Goal: Task Accomplishment & Management: Use online tool/utility

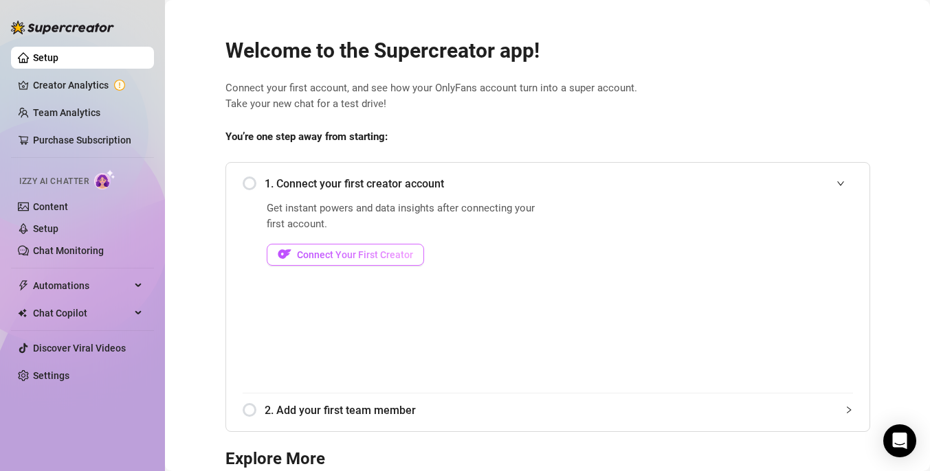
click at [364, 253] on span "Connect Your First Creator" at bounding box center [355, 254] width 116 height 11
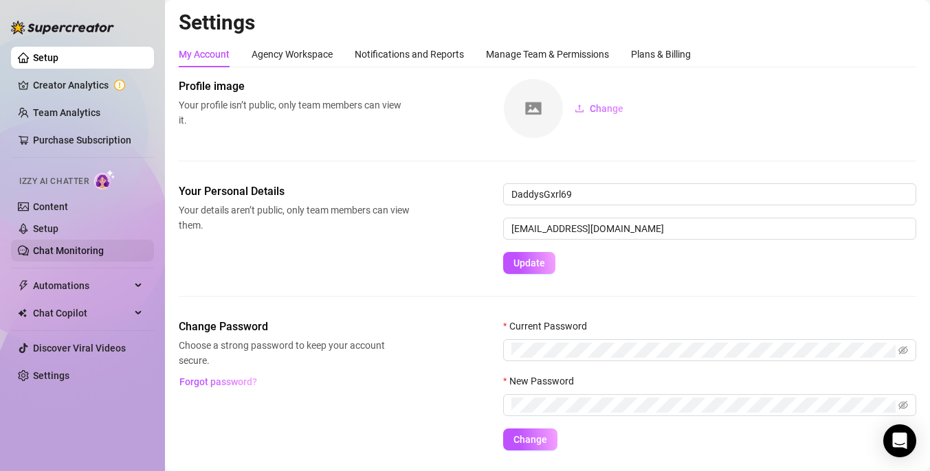
click at [65, 249] on link "Chat Monitoring" at bounding box center [68, 250] width 71 height 11
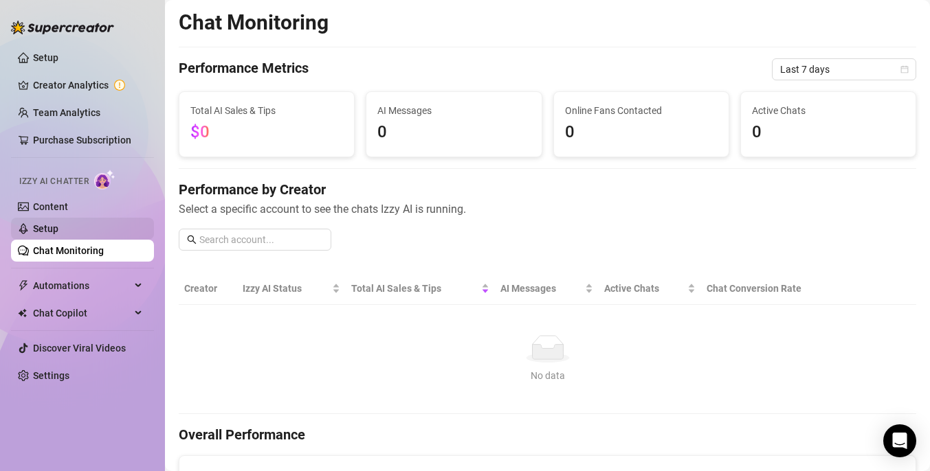
click at [58, 225] on link "Setup" at bounding box center [45, 228] width 25 height 11
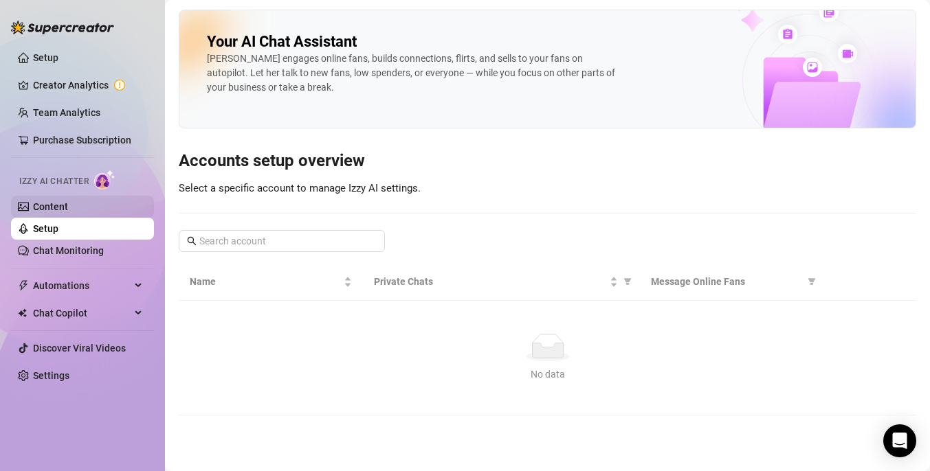
click at [65, 207] on link "Content" at bounding box center [50, 206] width 35 height 11
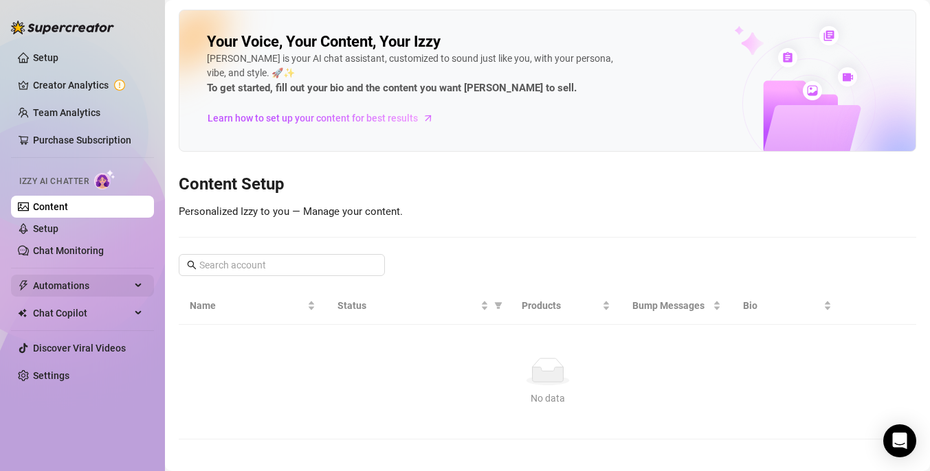
click at [142, 289] on div "Automations" at bounding box center [82, 286] width 143 height 22
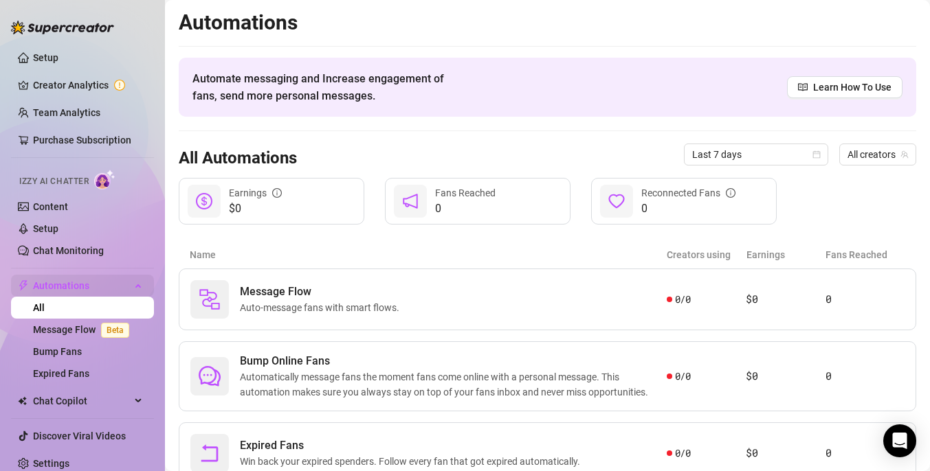
click at [142, 289] on div "Automations" at bounding box center [82, 286] width 143 height 22
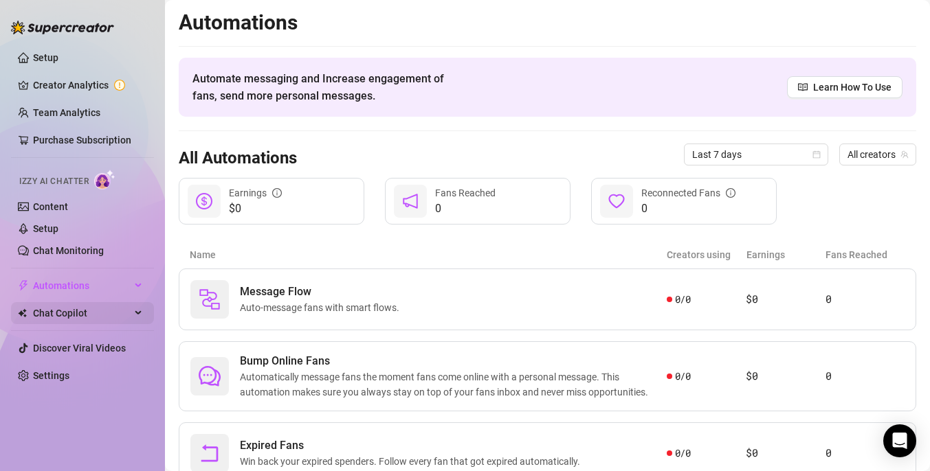
click at [125, 317] on span "Chat Copilot" at bounding box center [82, 313] width 98 height 22
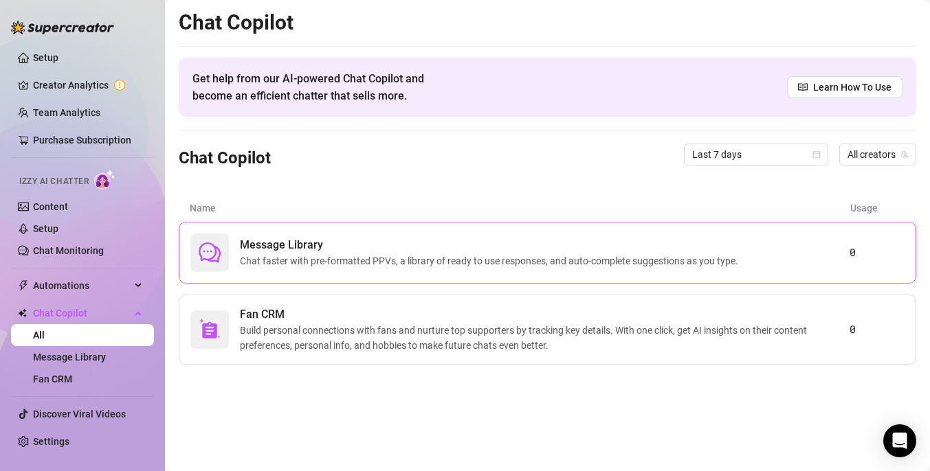
click at [386, 257] on span "Chat faster with pre-formatted PPVs, a library of ready to use responses, and a…" at bounding box center [492, 261] width 504 height 15
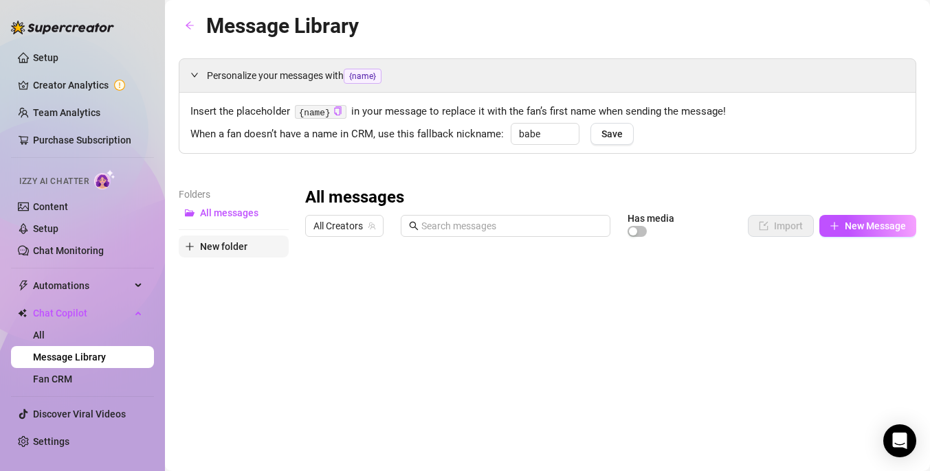
click at [220, 246] on span "New folder" at bounding box center [223, 246] width 47 height 11
click at [244, 240] on input "text" at bounding box center [234, 235] width 110 height 22
type input "Casual Messaging"
click at [317, 311] on div "All messages All Creators Has media Import New Message Title Text Media $ AI Pr…" at bounding box center [610, 413] width 611 height 452
click at [256, 232] on span "Casual Messaging" at bounding box center [240, 235] width 80 height 11
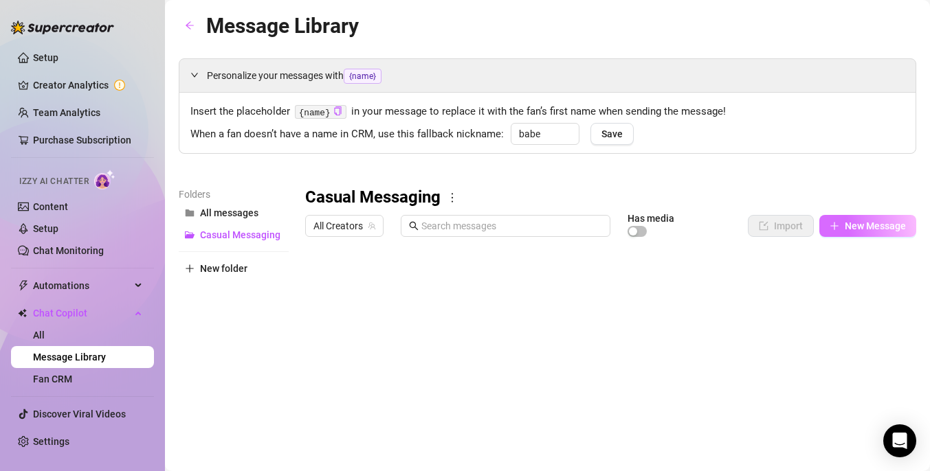
click at [843, 227] on button "New Message" at bounding box center [867, 226] width 97 height 22
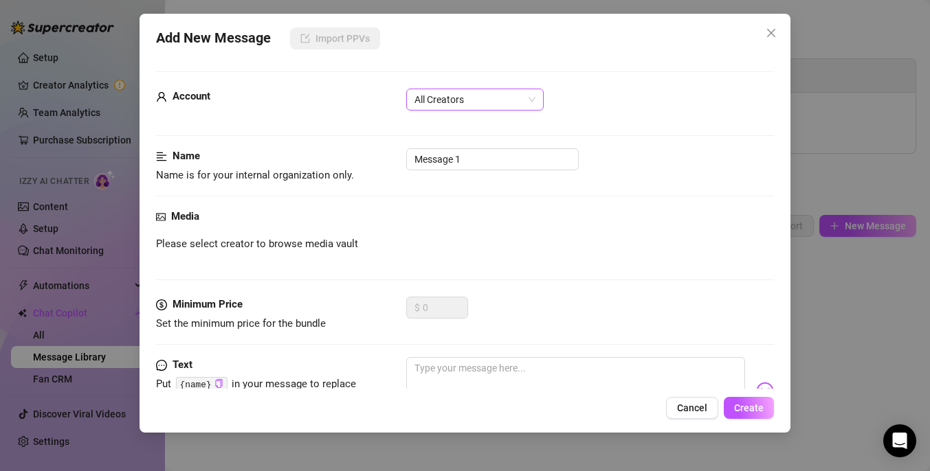
click at [454, 101] on span "All Creators" at bounding box center [474, 99] width 121 height 21
click at [634, 99] on div "All Creators" at bounding box center [590, 100] width 368 height 22
click at [529, 164] on input "Message 1" at bounding box center [492, 159] width 172 height 22
click at [502, 208] on div "Name Name is for your internal organization only. Message 1" at bounding box center [465, 178] width 618 height 60
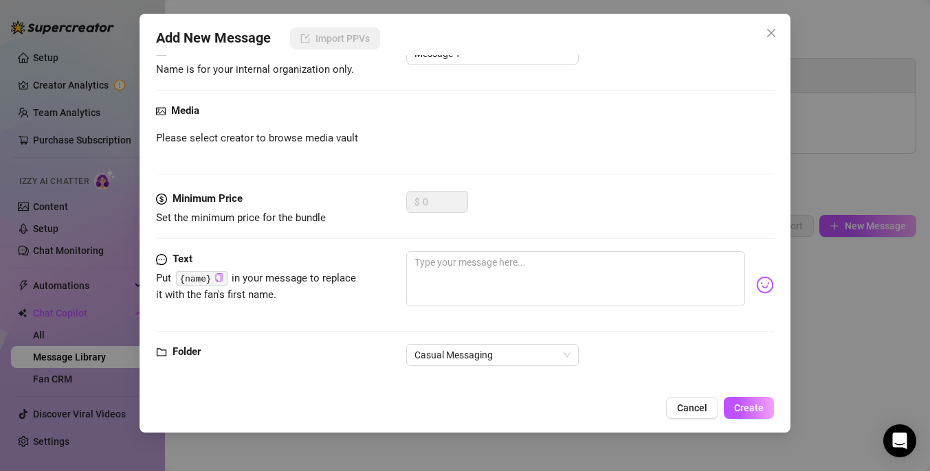
scroll to position [121, 0]
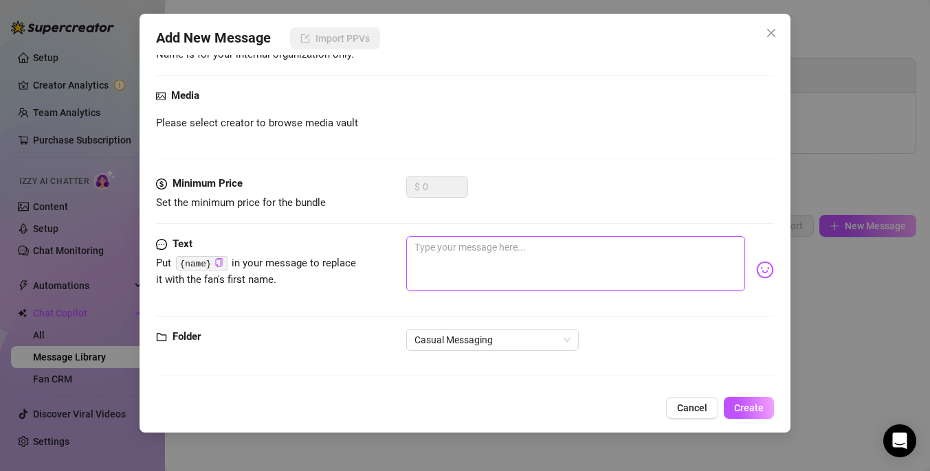
click at [454, 251] on textarea at bounding box center [575, 263] width 339 height 55
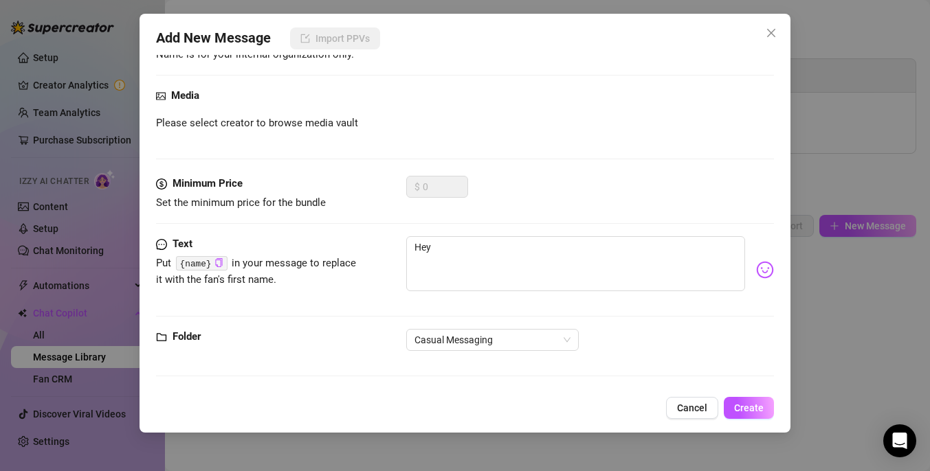
click at [223, 266] on code "{name}" at bounding box center [202, 263] width 52 height 14
click at [219, 262] on icon "copy" at bounding box center [218, 262] width 9 height 9
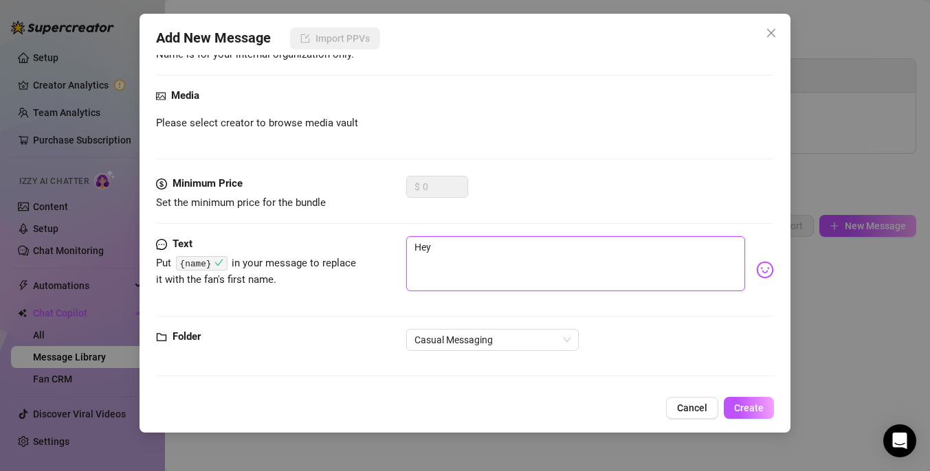
click at [473, 258] on textarea "Hey" at bounding box center [575, 263] width 339 height 55
paste textarea "{name}"
type textarea "Hey {name} I hope your day is going well :3 I am glad you're here"
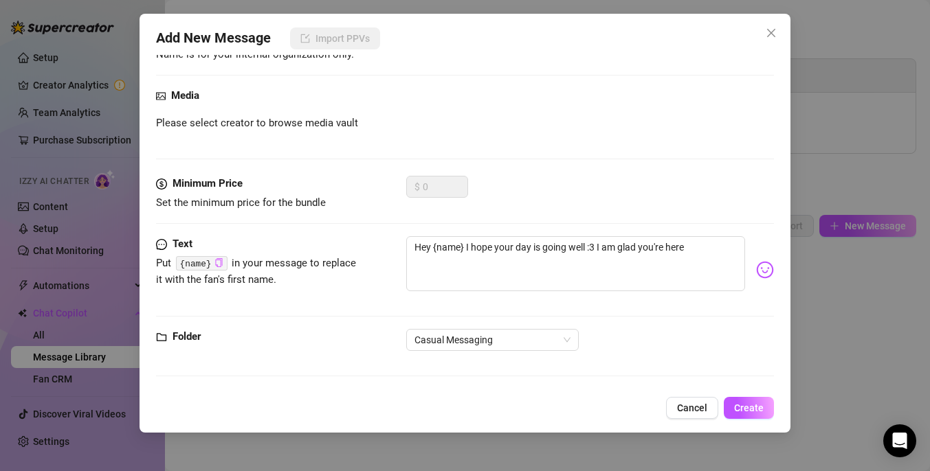
click at [765, 265] on body "Setup Creator Analytics Team Analytics Purchase Subscription Izzy AI Chatter Co…" at bounding box center [465, 235] width 930 height 471
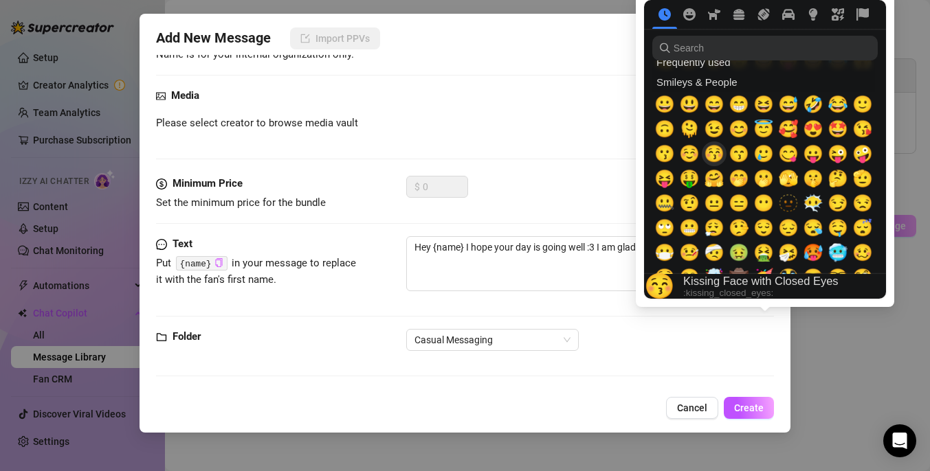
scroll to position [0, 0]
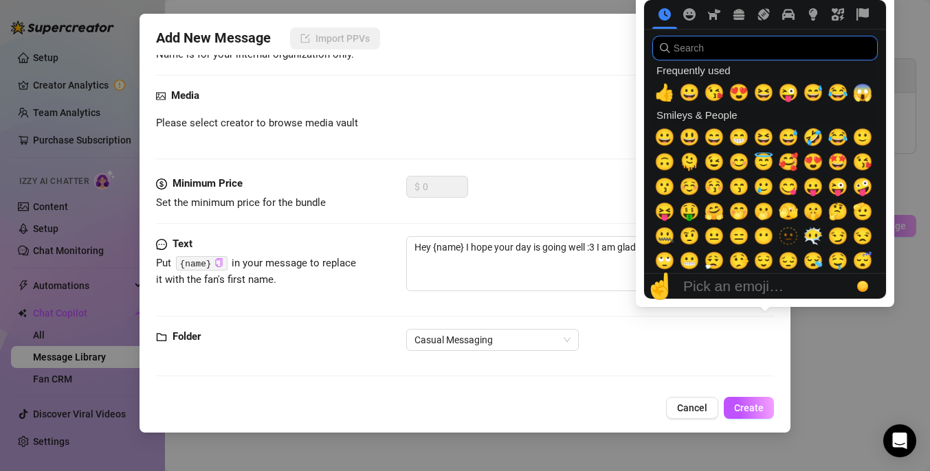
click at [734, 51] on input "search" at bounding box center [764, 48] width 225 height 25
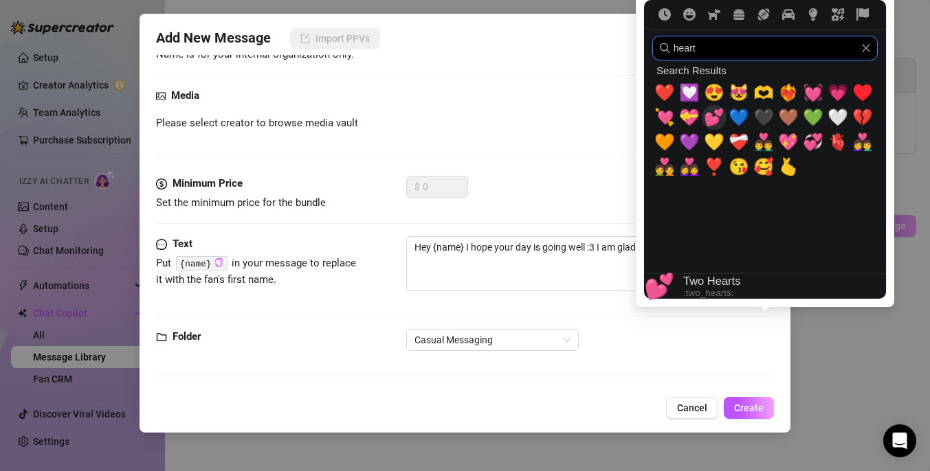
type input "heart"
click at [713, 120] on span "💕" at bounding box center [714, 117] width 21 height 19
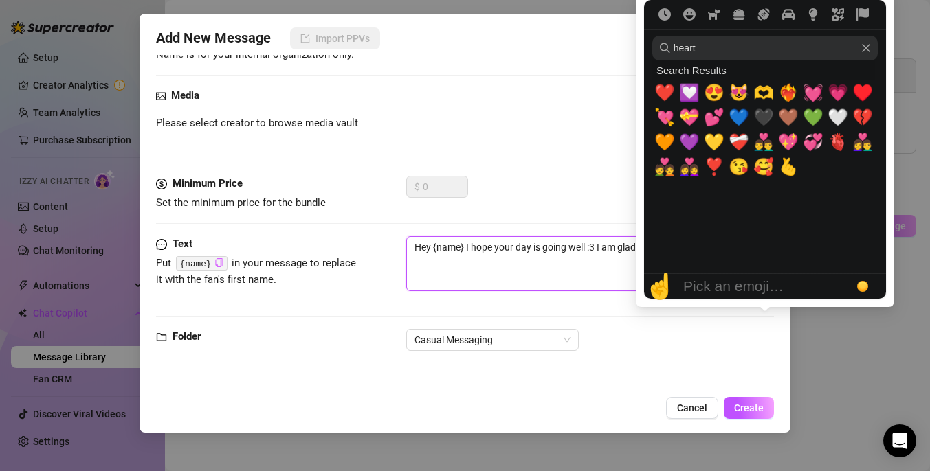
type textarea "Hey {name} I hope your day is going well :3 I am glad you're here 💕"
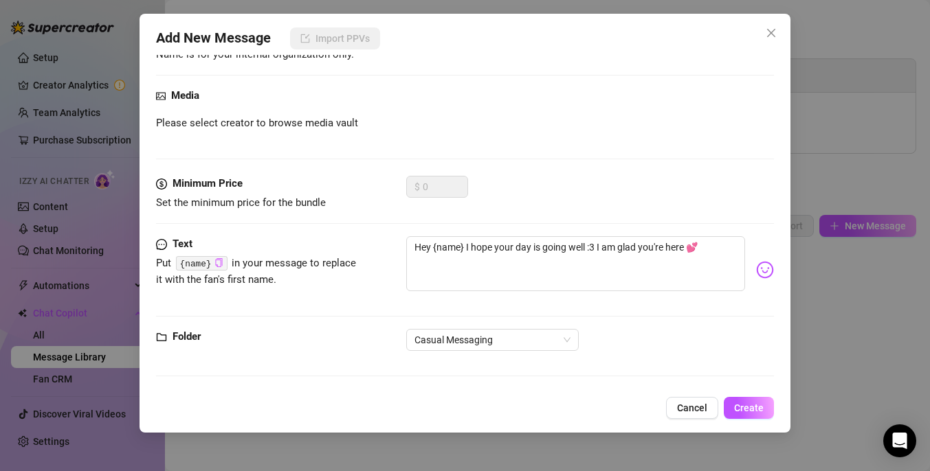
click at [590, 293] on div "Hey {name} I hope your day is going well :3 I am glad you're here 💕" at bounding box center [590, 269] width 368 height 67
click at [747, 405] on span "Create" at bounding box center [749, 408] width 30 height 11
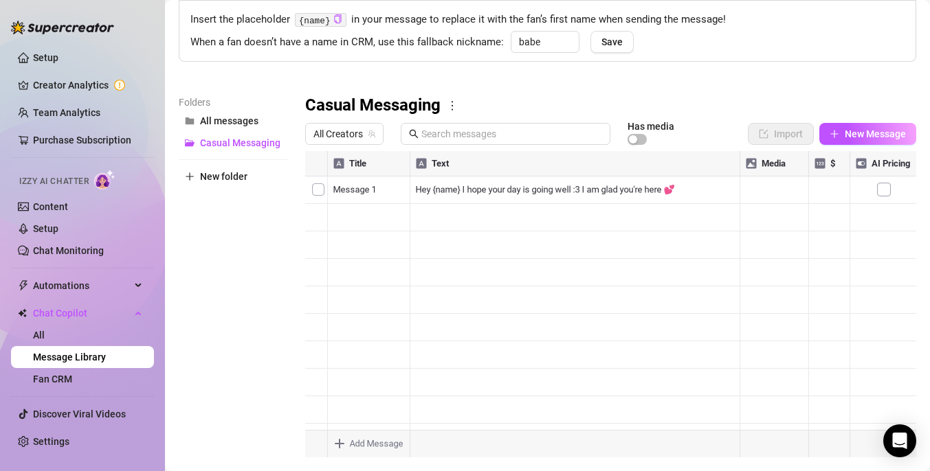
scroll to position [120, 0]
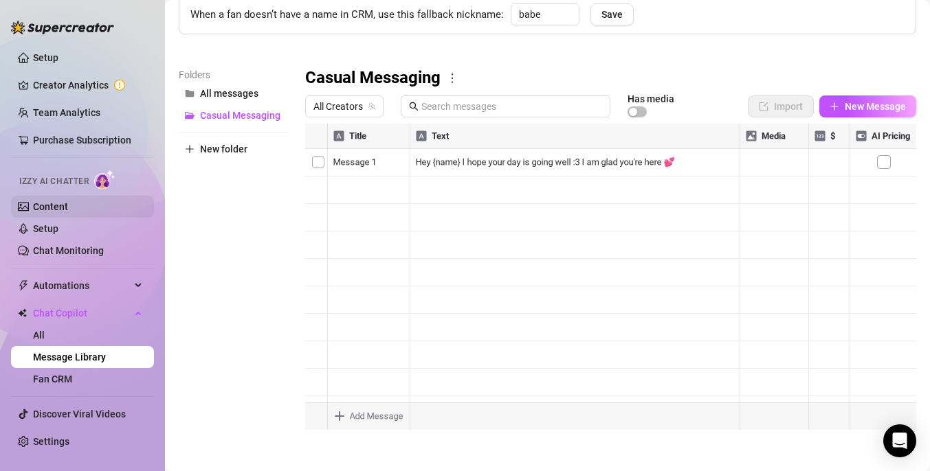
click at [68, 203] on link "Content" at bounding box center [50, 206] width 35 height 11
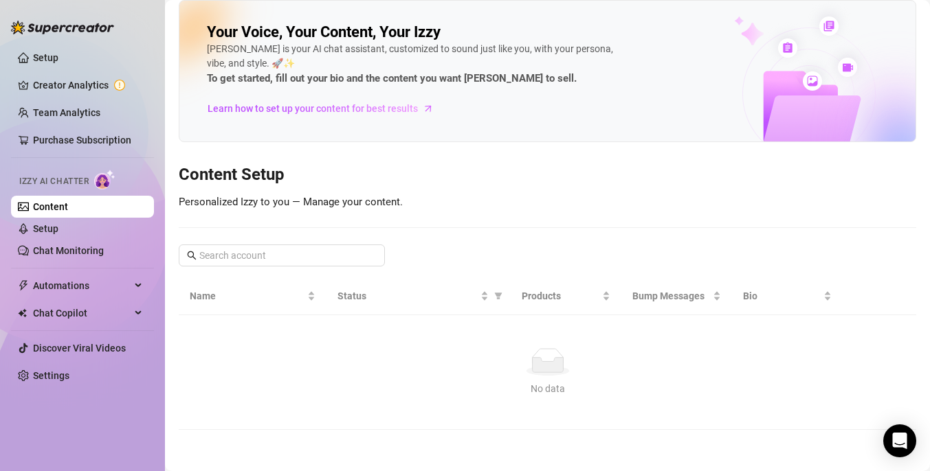
scroll to position [10, 0]
click at [74, 83] on link "Creator Analytics" at bounding box center [88, 85] width 110 height 22
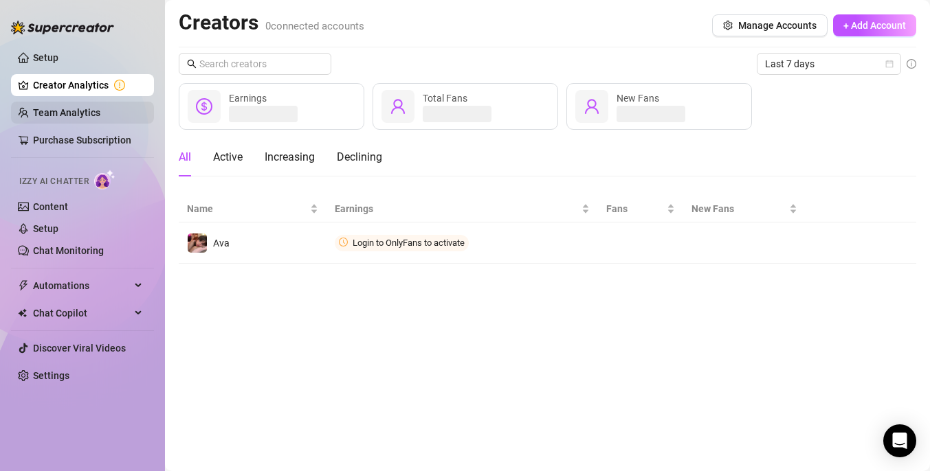
click at [100, 111] on link "Team Analytics" at bounding box center [66, 112] width 67 height 11
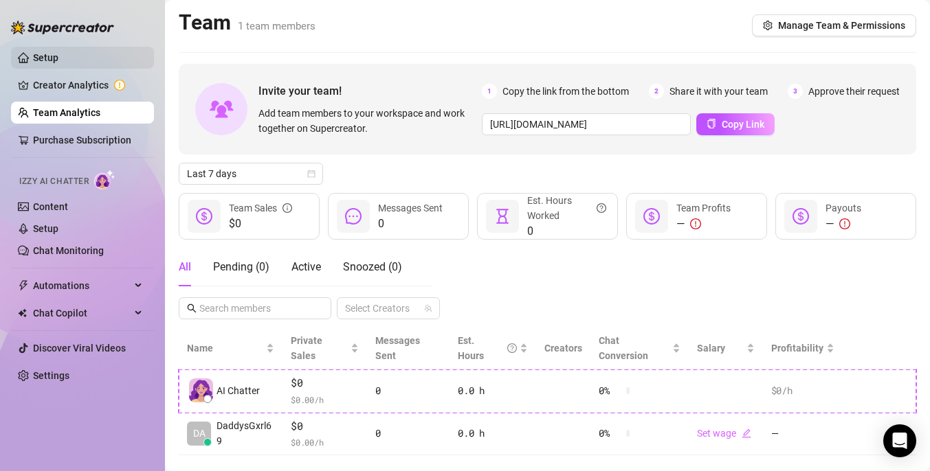
click at [58, 62] on link "Setup" at bounding box center [45, 57] width 25 height 11
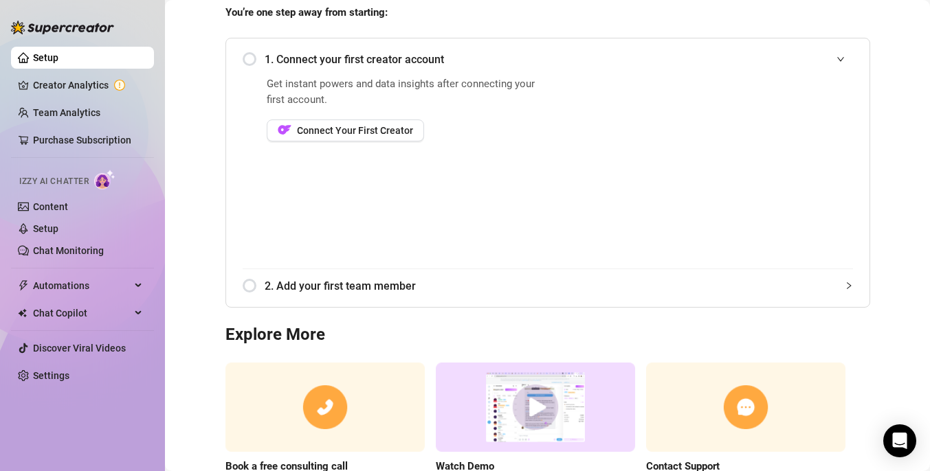
scroll to position [120, 0]
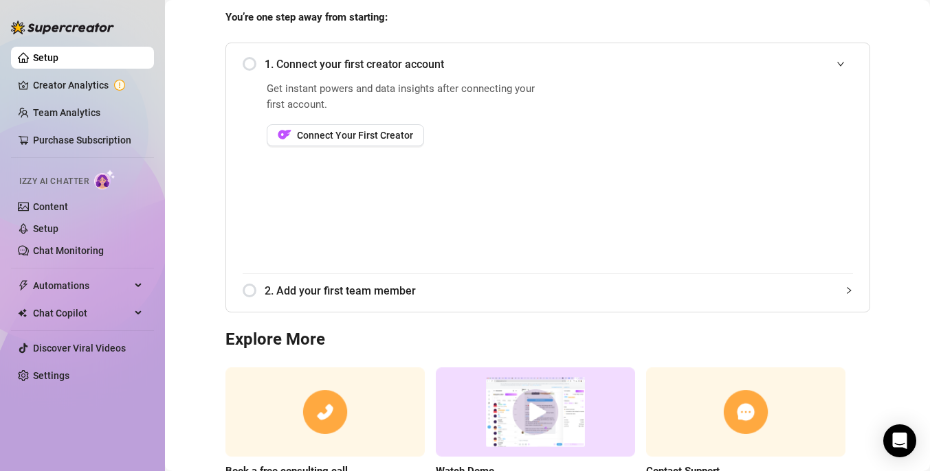
click at [333, 289] on span "2. Add your first team member" at bounding box center [559, 290] width 588 height 17
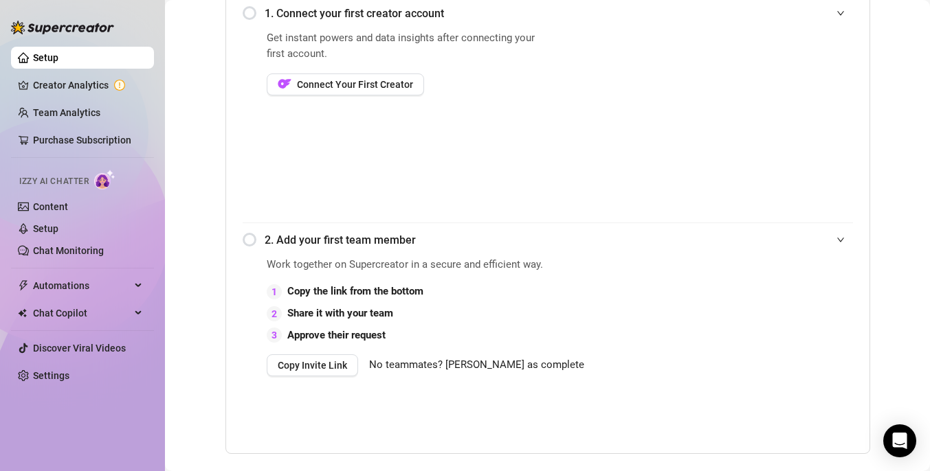
scroll to position [173, 0]
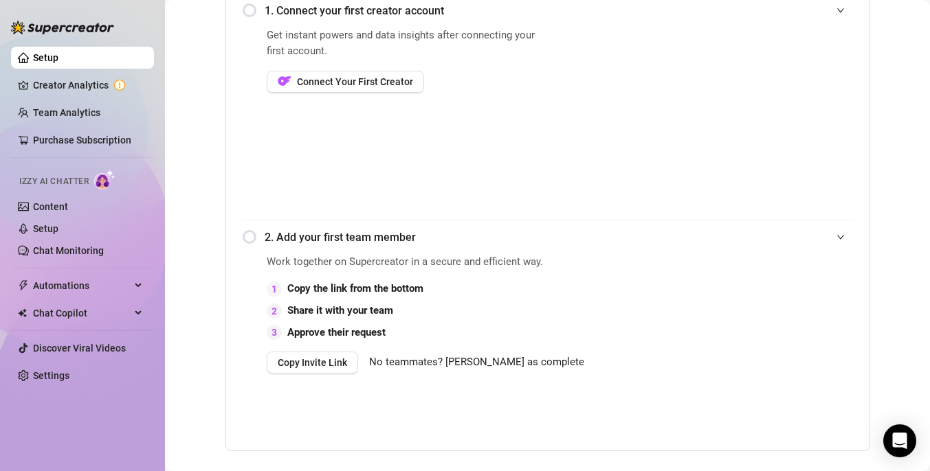
click at [321, 246] on div "2. Add your first team member" at bounding box center [548, 238] width 610 height 34
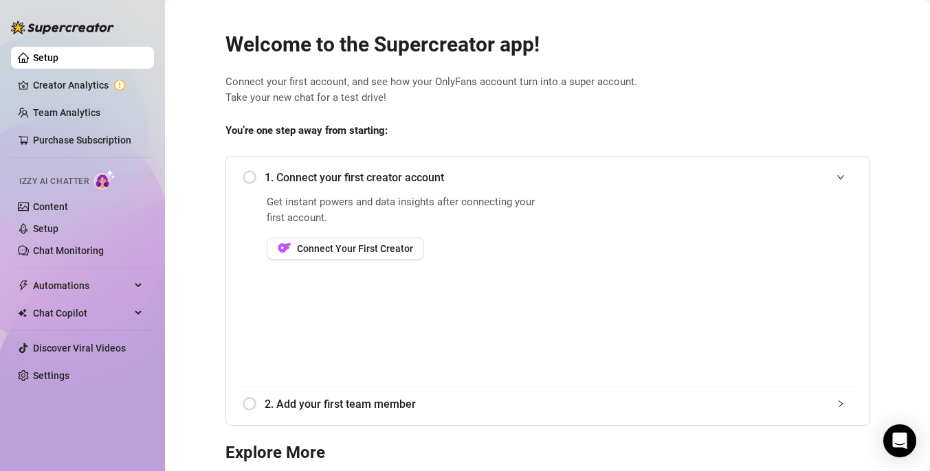
scroll to position [0, 0]
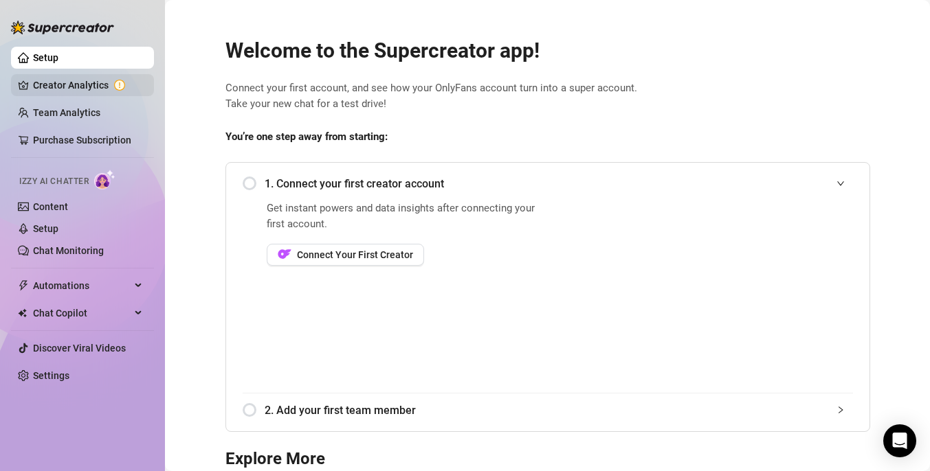
click at [93, 87] on link "Creator Analytics" at bounding box center [88, 85] width 110 height 22
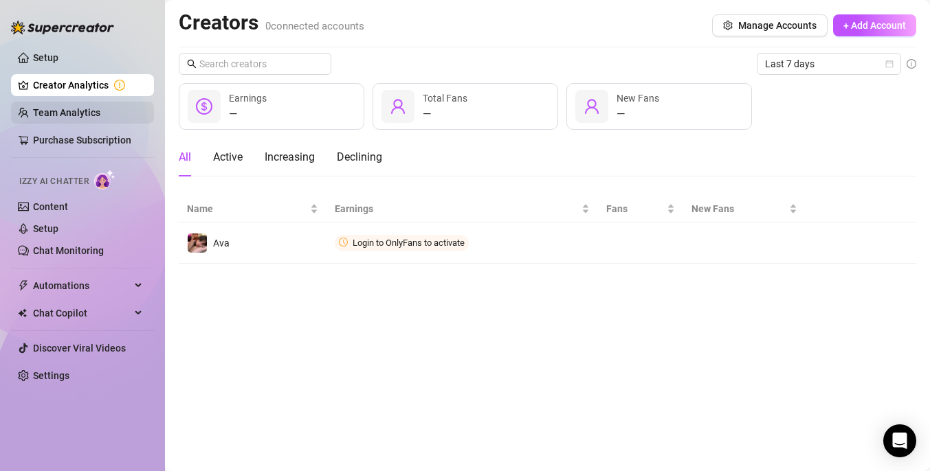
click at [80, 113] on link "Team Analytics" at bounding box center [66, 112] width 67 height 11
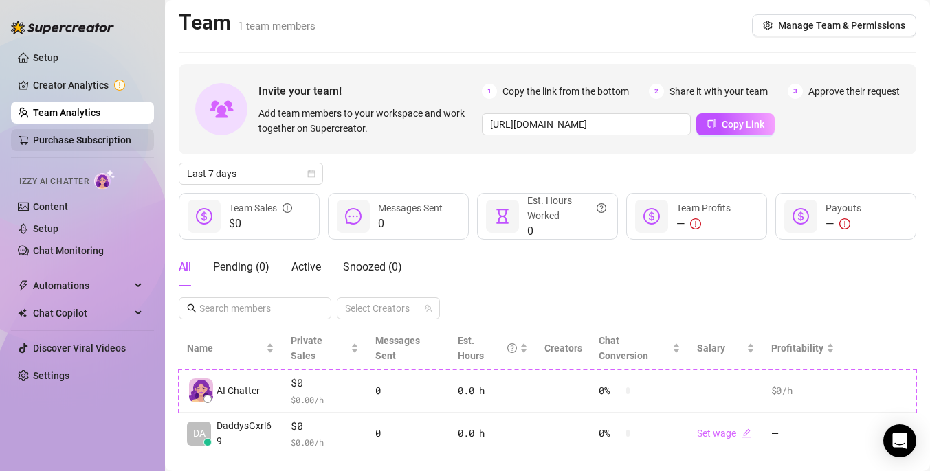
click at [63, 139] on link "Purchase Subscription" at bounding box center [82, 140] width 98 height 11
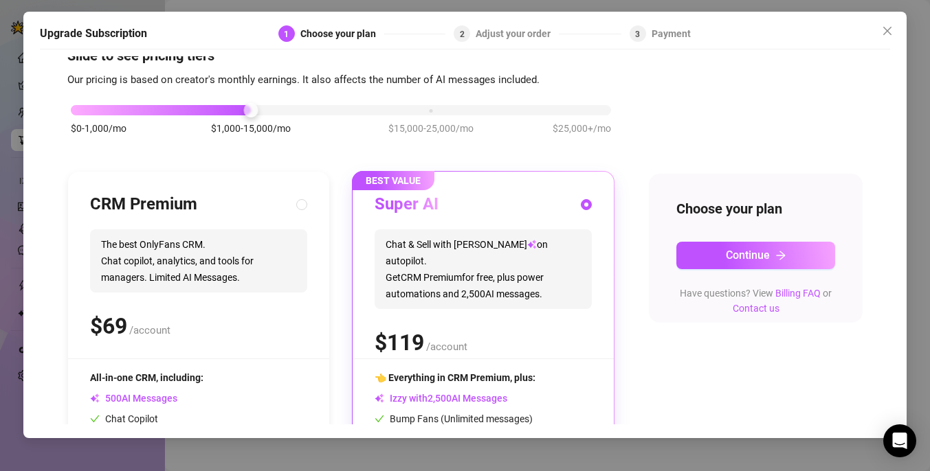
scroll to position [32, 0]
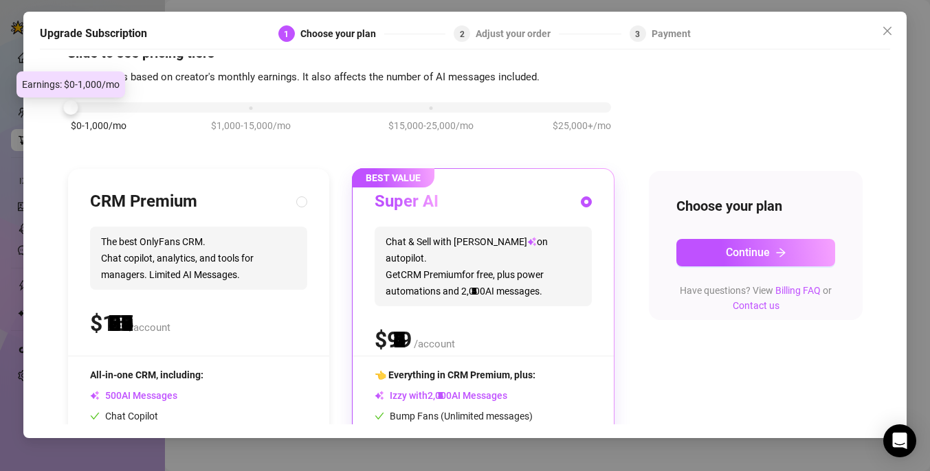
drag, startPoint x: 244, startPoint y: 109, endPoint x: 68, endPoint y: 112, distance: 175.9
click at [68, 112] on div at bounding box center [70, 107] width 14 height 14
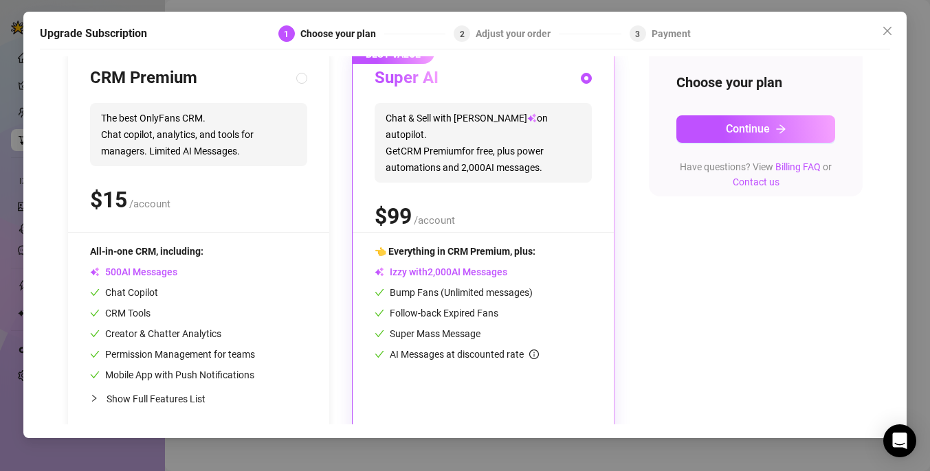
scroll to position [0, 0]
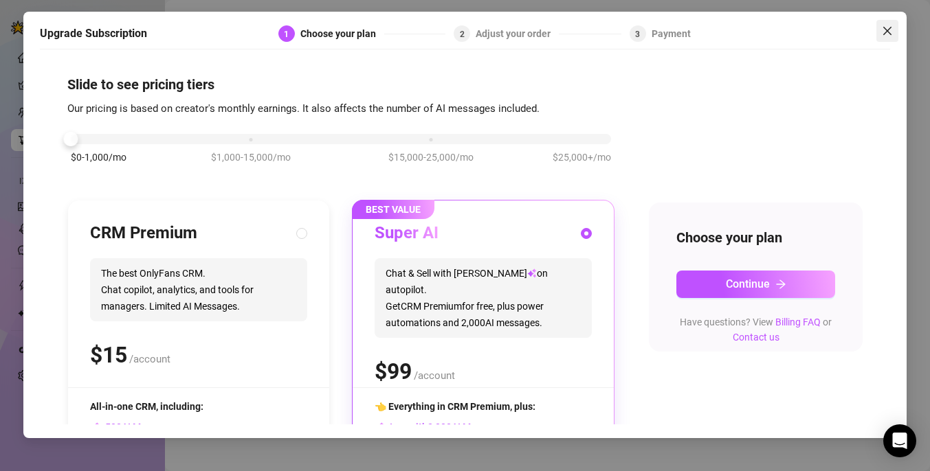
click at [886, 30] on icon "close" at bounding box center [887, 31] width 8 height 8
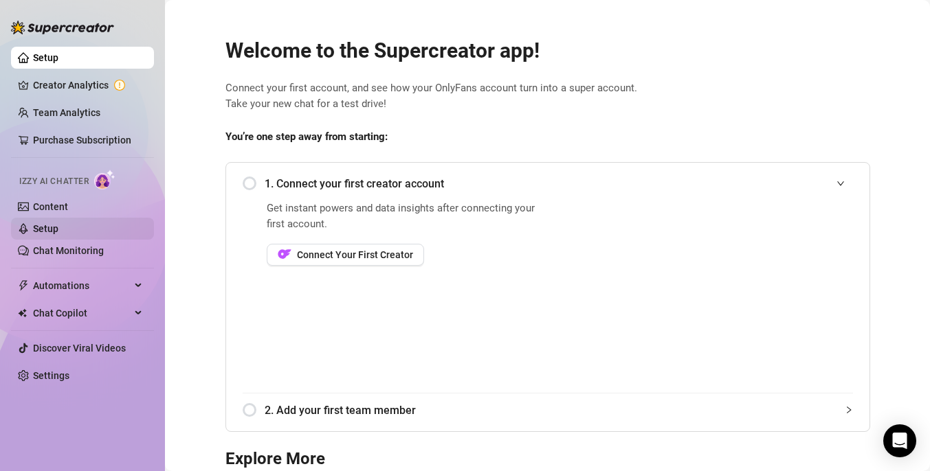
click at [58, 231] on link "Setup" at bounding box center [45, 228] width 25 height 11
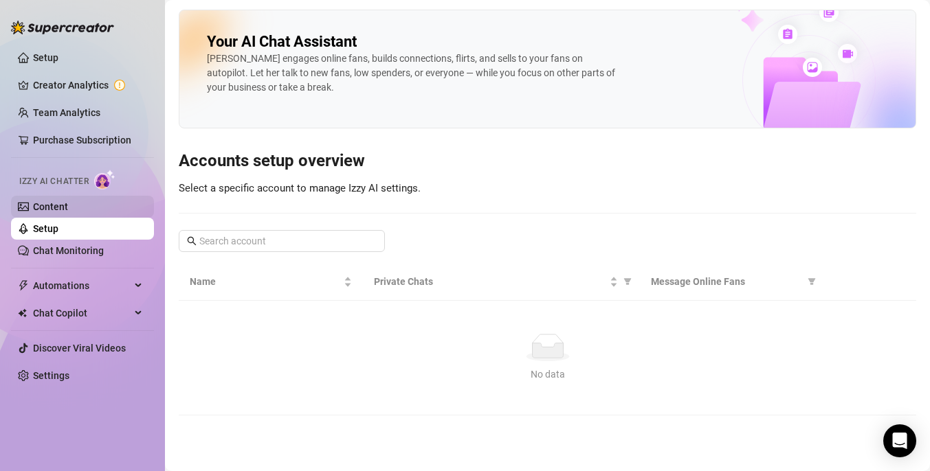
click at [68, 209] on link "Content" at bounding box center [50, 206] width 35 height 11
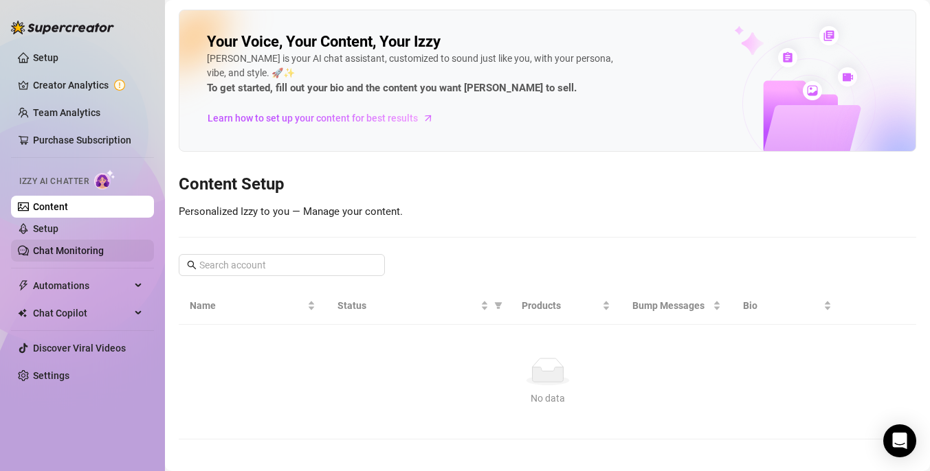
click at [69, 254] on link "Chat Monitoring" at bounding box center [68, 250] width 71 height 11
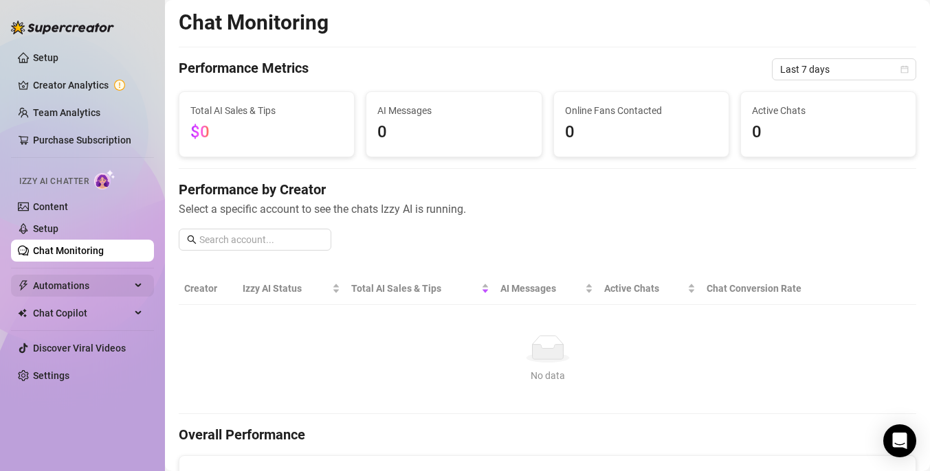
click at [82, 289] on span "Automations" at bounding box center [82, 286] width 98 height 22
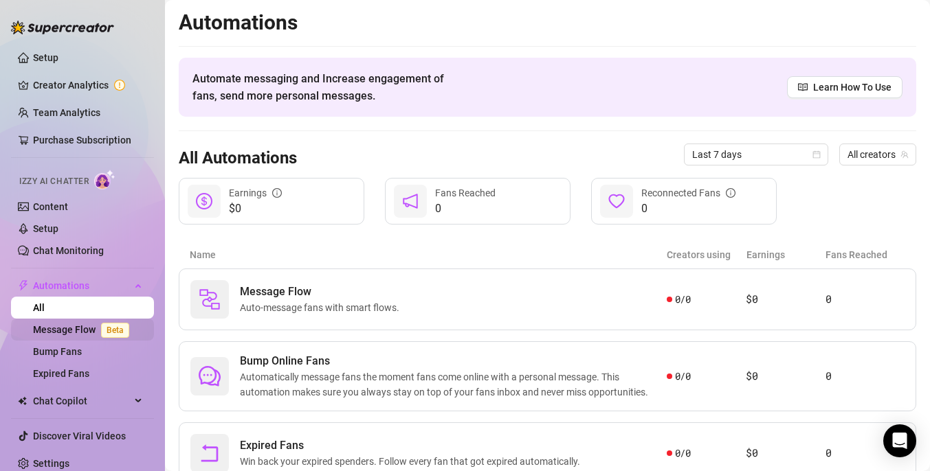
click at [85, 328] on link "Message Flow Beta" at bounding box center [84, 329] width 102 height 11
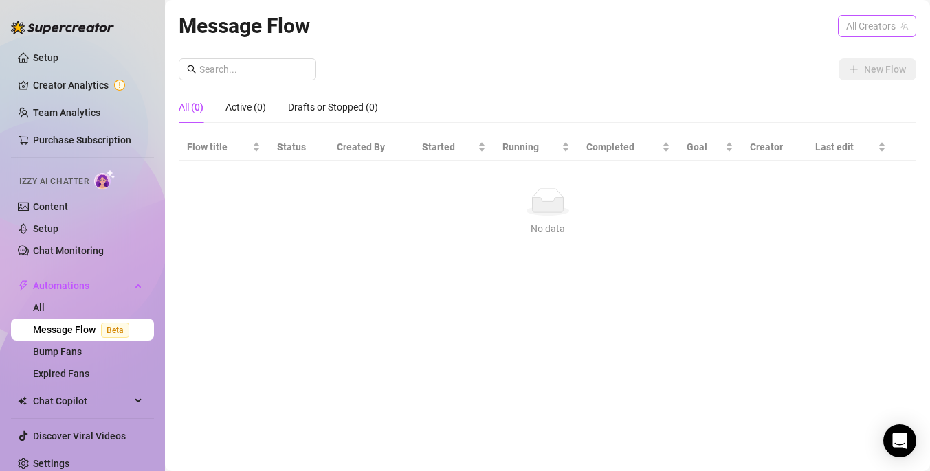
click at [867, 23] on span "All Creators" at bounding box center [877, 26] width 62 height 21
click at [869, 48] on span "All Creators" at bounding box center [874, 53] width 52 height 15
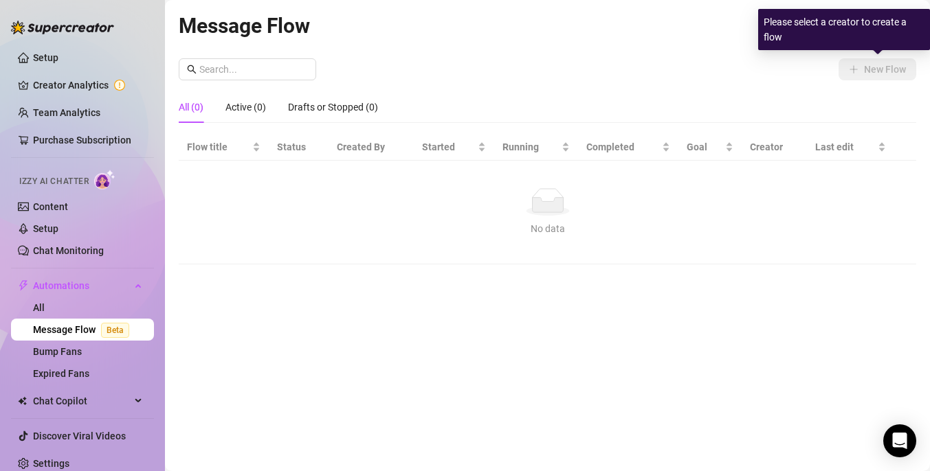
click at [727, 87] on div "New Flow All (0) Active (0) Drafts or Stopped (0) Flow title Status Created By …" at bounding box center [547, 161] width 737 height 206
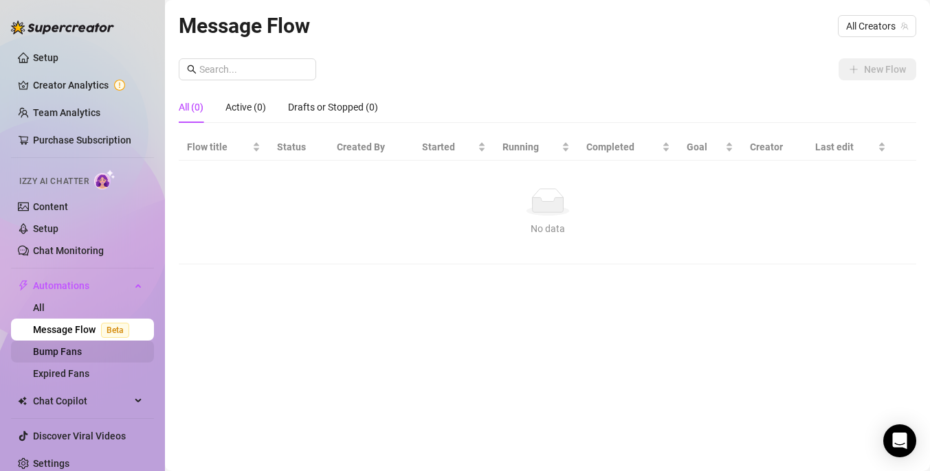
click at [82, 357] on link "Bump Fans" at bounding box center [57, 351] width 49 height 11
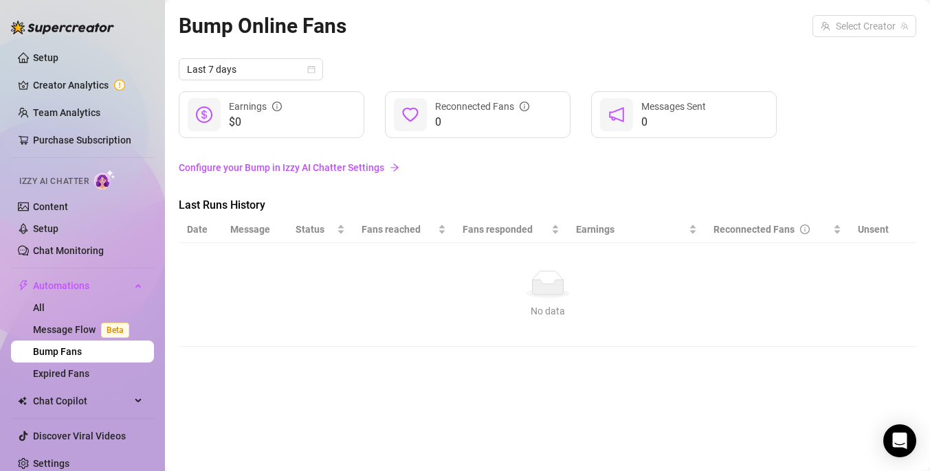
click at [260, 166] on link "Configure your Bump in Izzy AI Chatter Settings" at bounding box center [547, 167] width 737 height 15
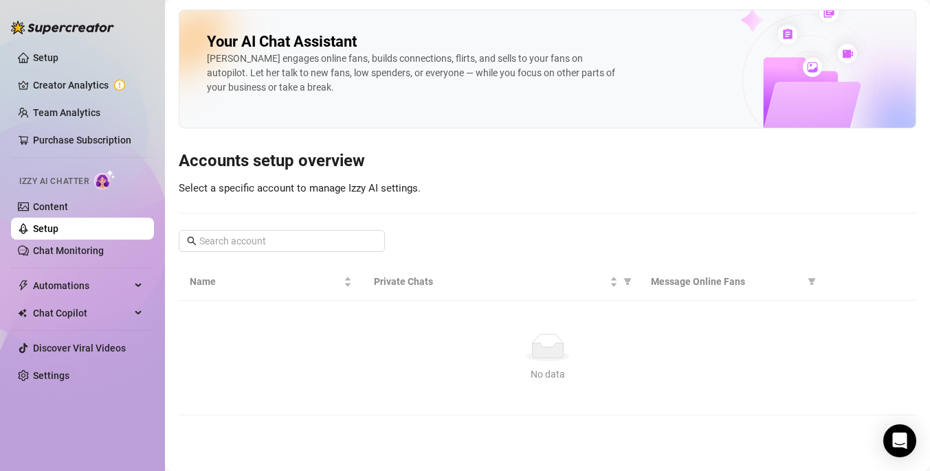
click at [331, 304] on td "No data No data" at bounding box center [547, 358] width 737 height 115
click at [322, 245] on input "text" at bounding box center [282, 241] width 166 height 15
type input "d"
type input "ava"
click at [376, 241] on icon "close-circle" at bounding box center [372, 241] width 8 height 8
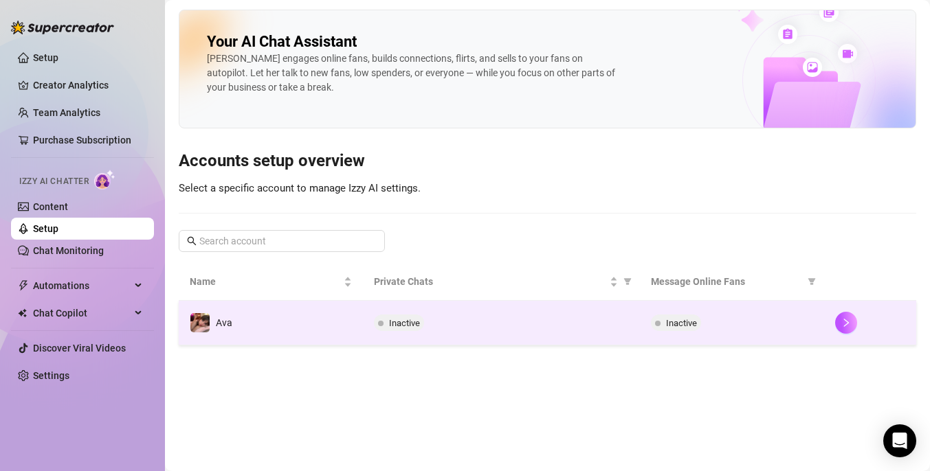
click at [247, 322] on td "Ava" at bounding box center [271, 323] width 184 height 45
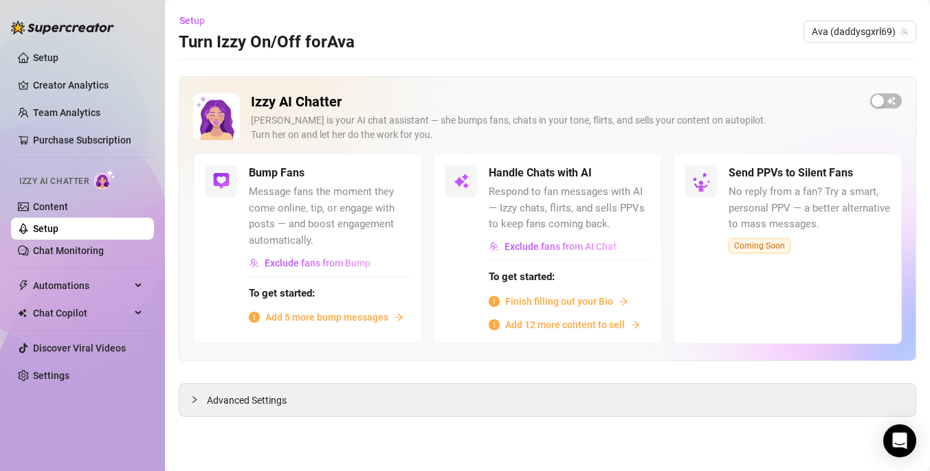
click at [372, 316] on span "Add 5 more bump messages" at bounding box center [326, 317] width 123 height 15
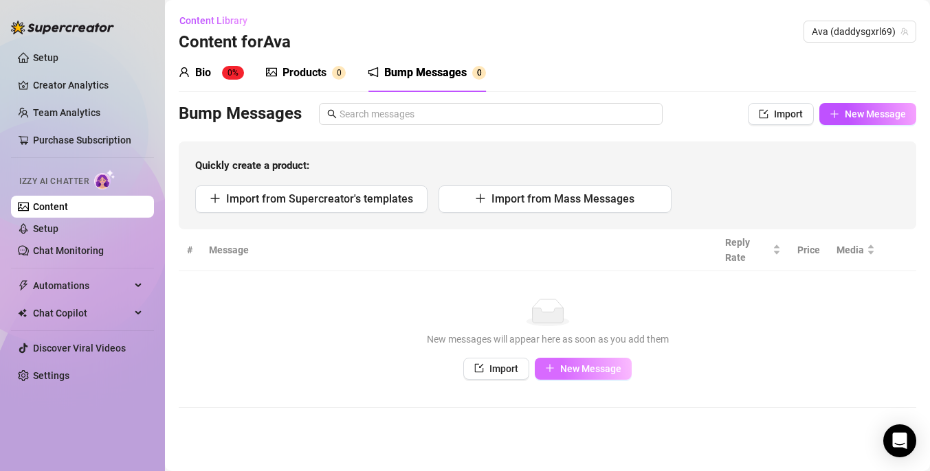
click at [591, 364] on span "New Message" at bounding box center [590, 369] width 61 height 11
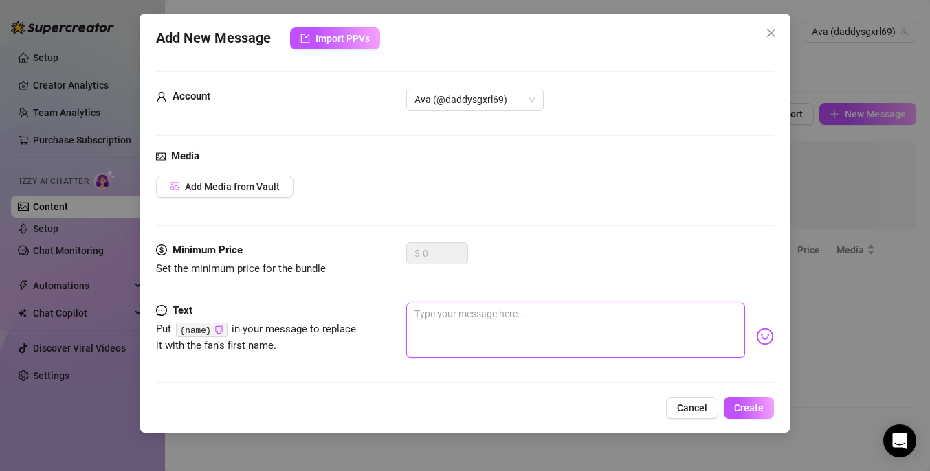
click at [463, 306] on textarea at bounding box center [575, 330] width 339 height 55
paste textarea "{name}"
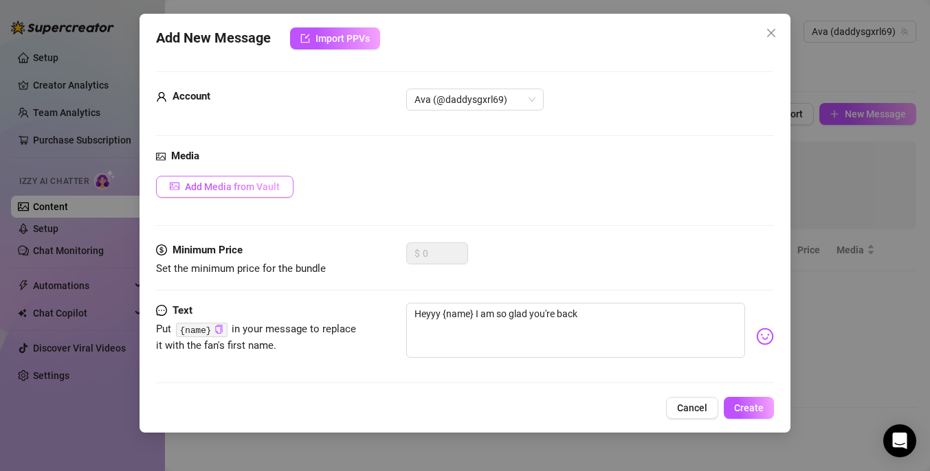
click at [281, 184] on button "Add Media from Vault" at bounding box center [224, 187] width 137 height 22
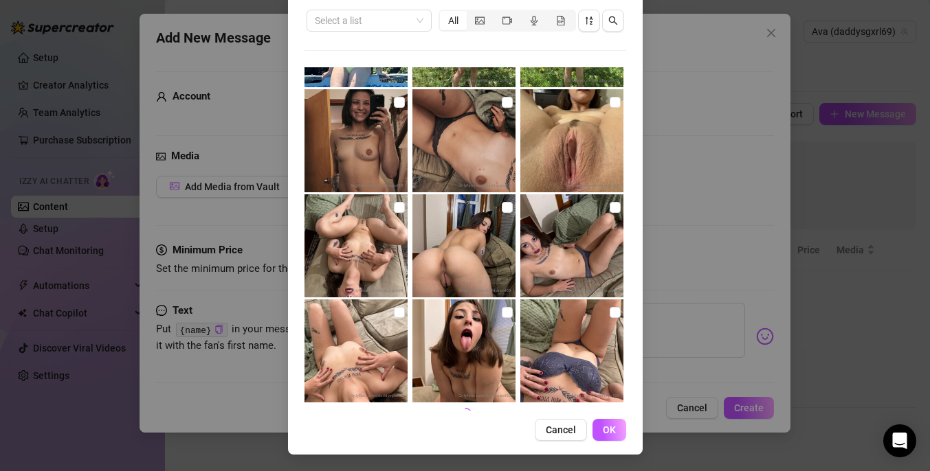
scroll to position [2200, 0]
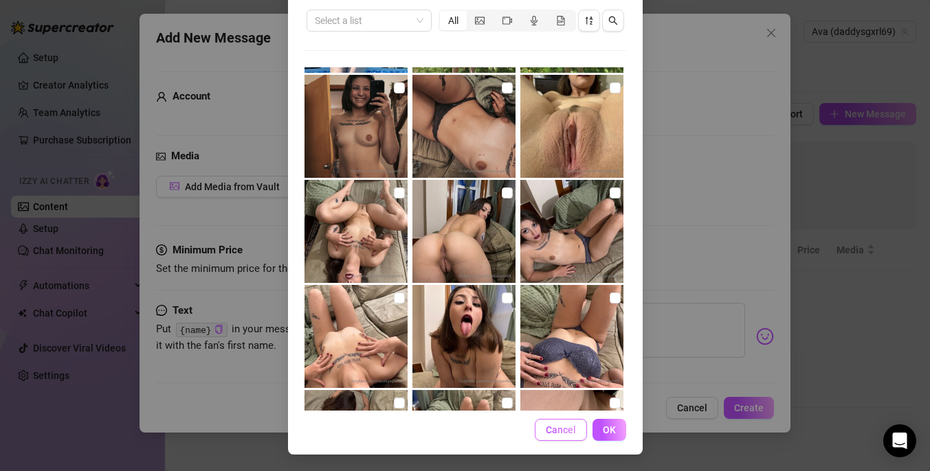
click at [557, 425] on span "Cancel" at bounding box center [561, 430] width 30 height 11
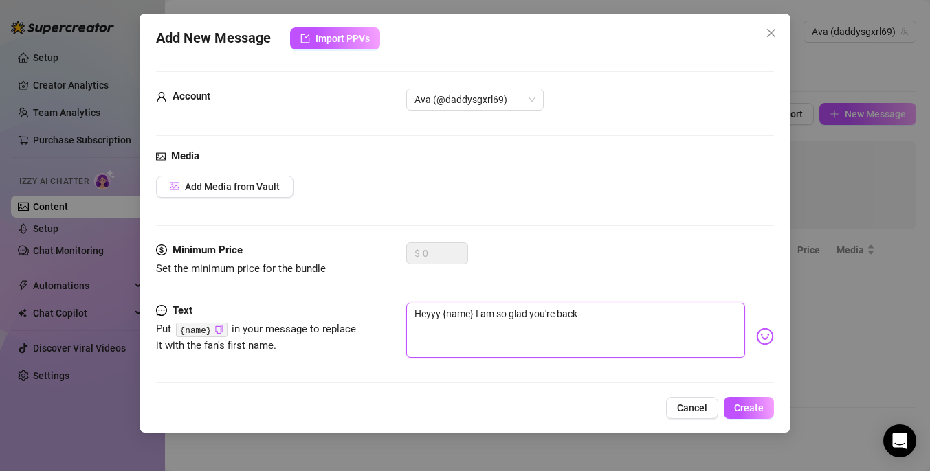
click at [598, 311] on textarea "Heyyy {name} I am so glad you're back" at bounding box center [575, 330] width 339 height 55
drag, startPoint x: 655, startPoint y: 315, endPoint x: 475, endPoint y: 313, distance: 180.0
click at [475, 313] on textarea "Heyyy {name} I am so glad you're back! I missed you :3" at bounding box center [575, 330] width 339 height 55
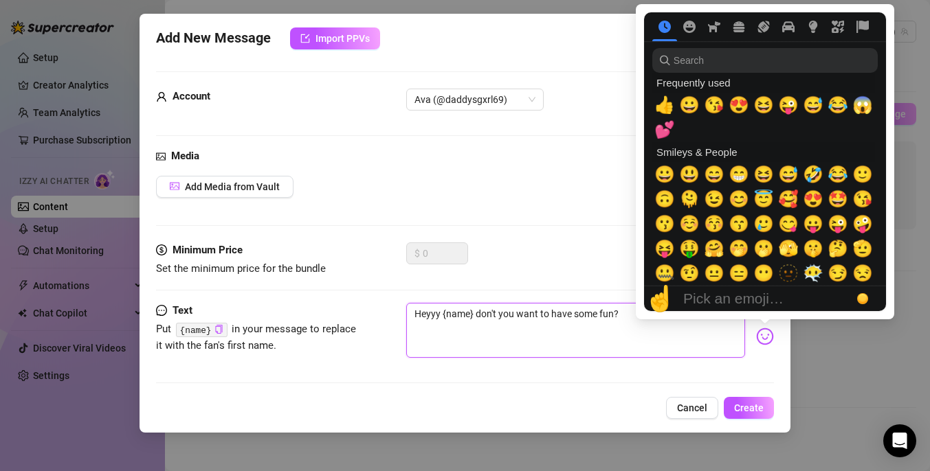
type textarea "Heyyy {name} don't you want to have some fun?"
click at [765, 339] on img at bounding box center [765, 337] width 18 height 18
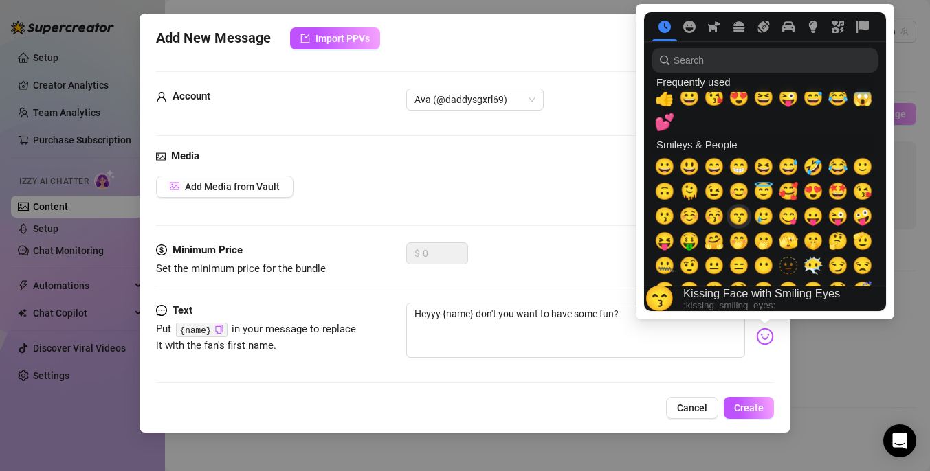
scroll to position [0, 0]
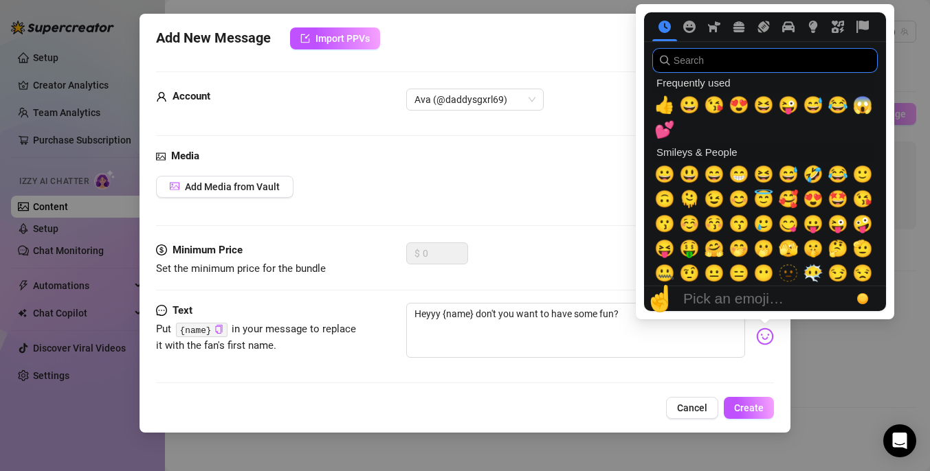
click at [737, 55] on input "search" at bounding box center [764, 60] width 225 height 25
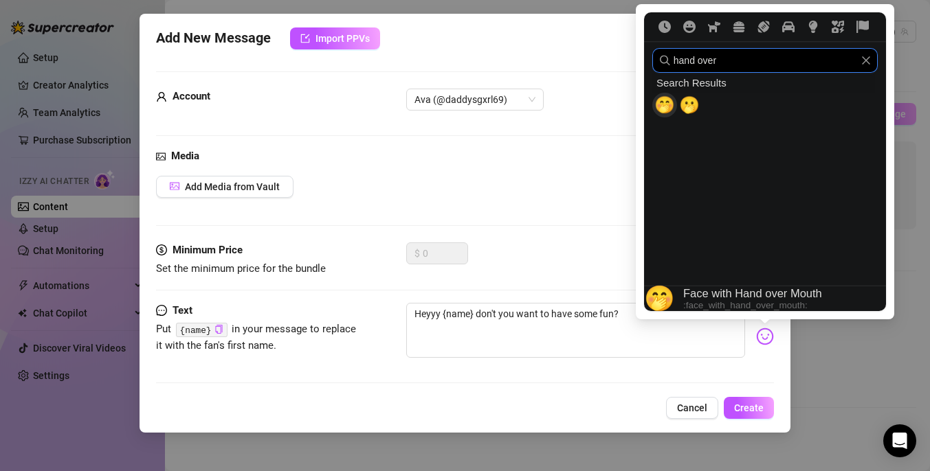
type input "hand over"
click at [664, 114] on span "🤭" at bounding box center [664, 105] width 21 height 19
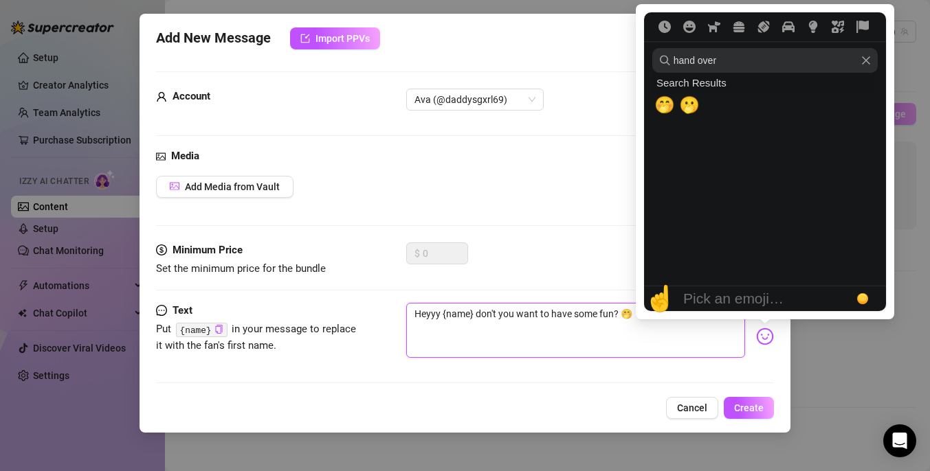
type textarea "Heyyy {name} don't you want to have some fun? 🤭"
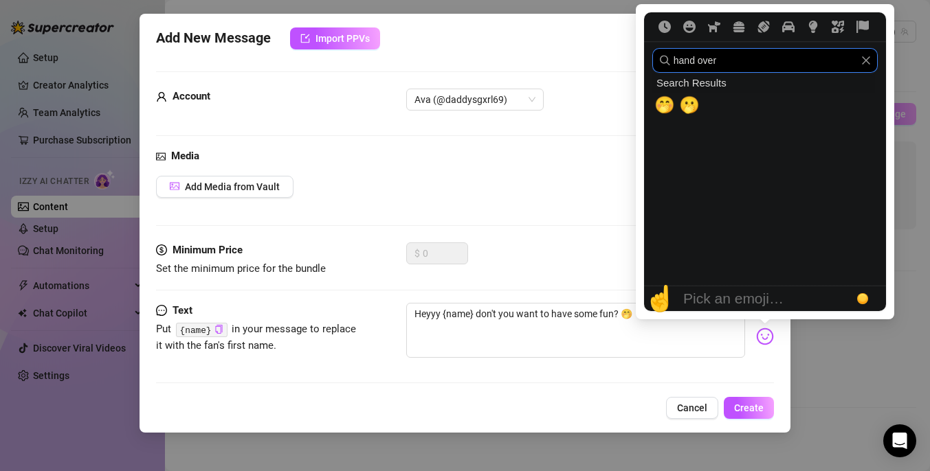
click at [742, 60] on input "hand over" at bounding box center [764, 60] width 225 height 25
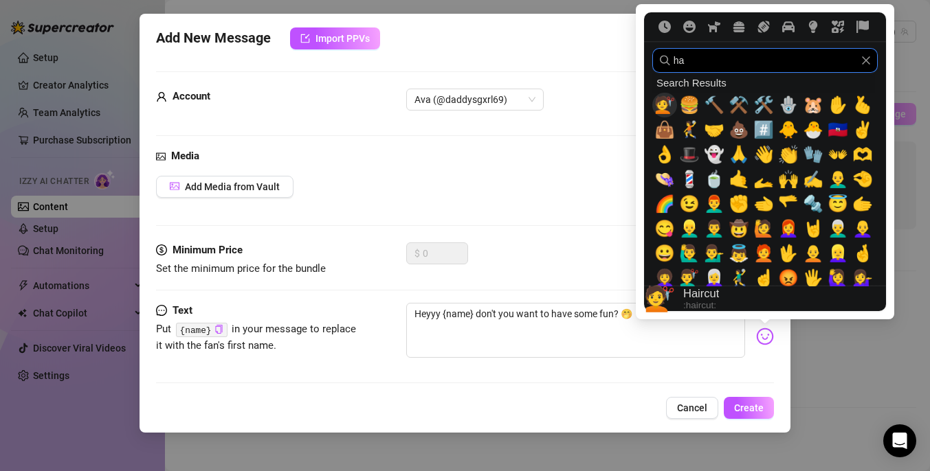
type input "h"
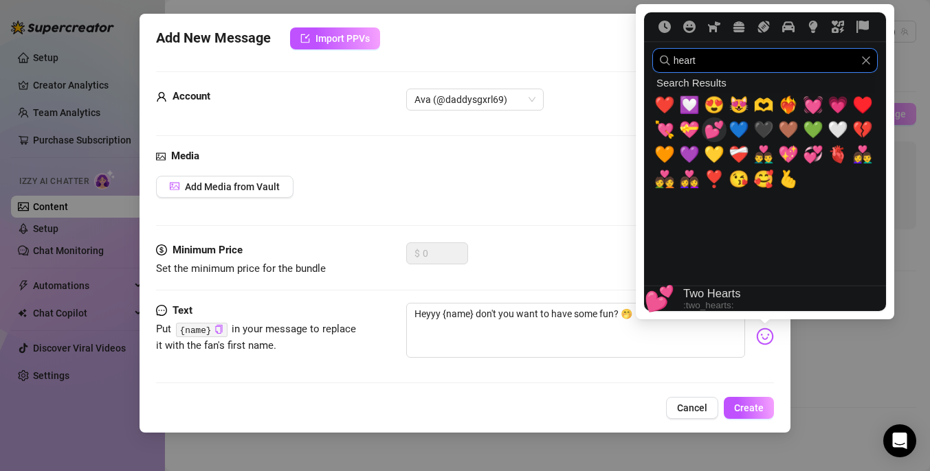
type input "heart"
click at [709, 136] on span "💕" at bounding box center [714, 129] width 21 height 19
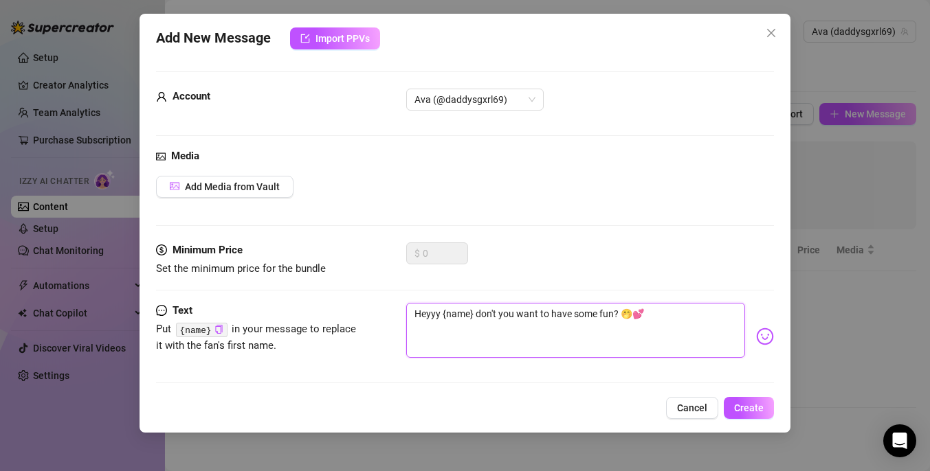
click at [652, 341] on textarea "Heyyy {name} don't you want to have some fun? 🤭💕" at bounding box center [575, 330] width 339 height 55
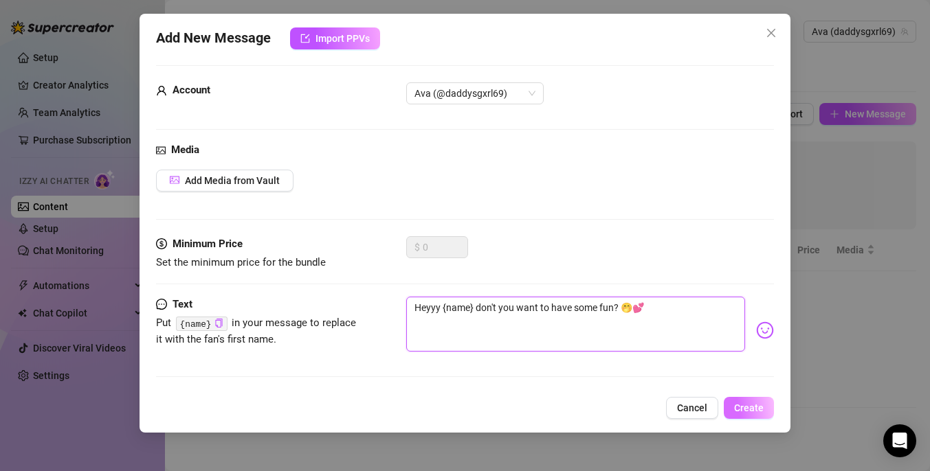
type textarea "Heyyy {name} don't you want to have some fun? 🤭💕"
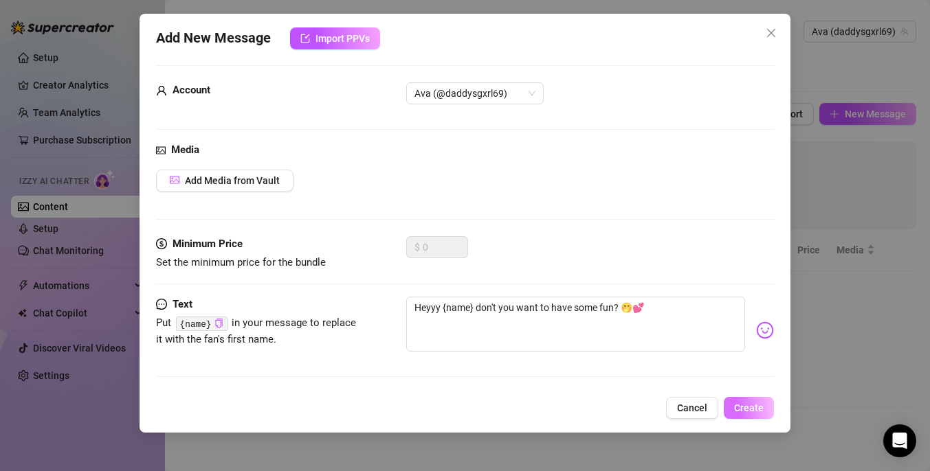
click at [741, 415] on button "Create" at bounding box center [749, 408] width 50 height 22
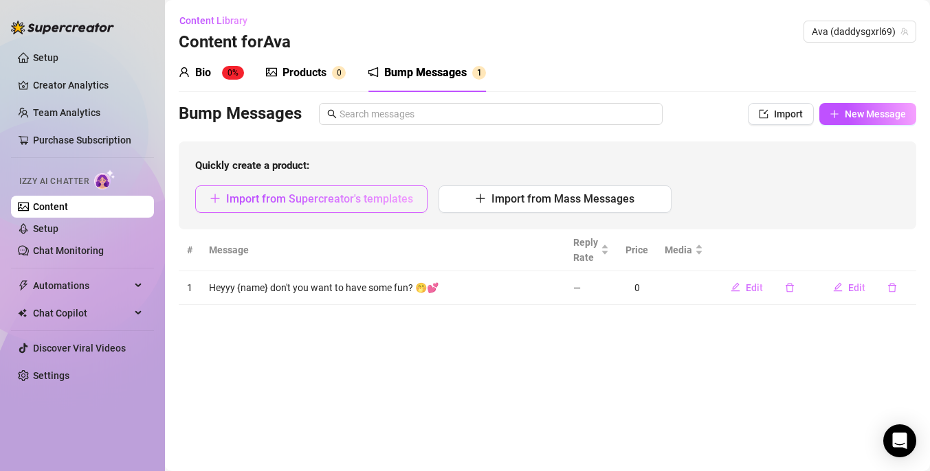
click at [375, 203] on span "Import from Supercreator's templates" at bounding box center [319, 198] width 187 height 13
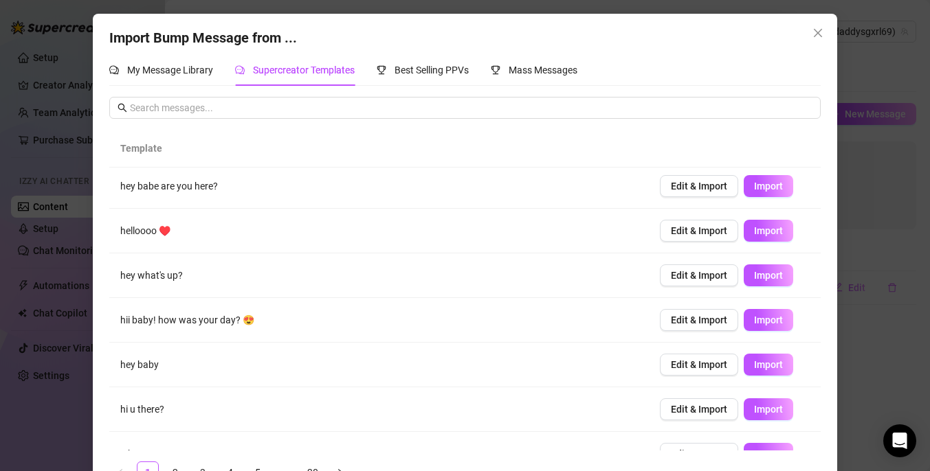
scroll to position [1, 0]
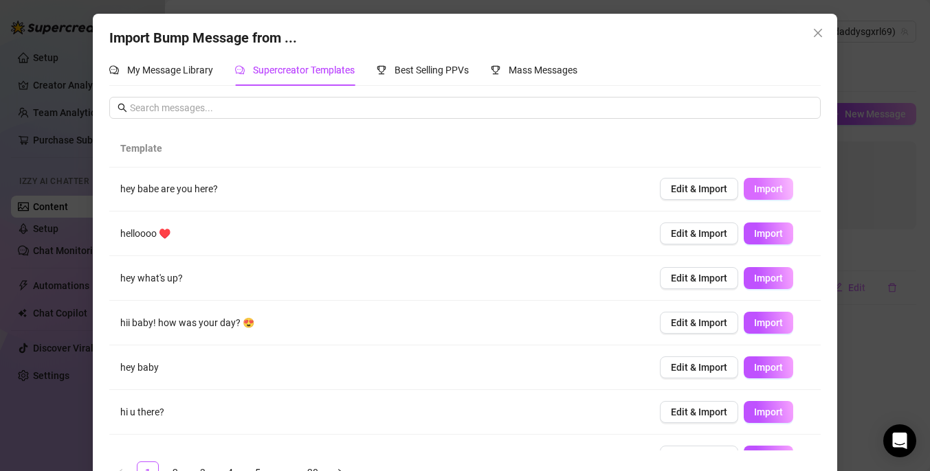
click at [783, 195] on button "Import" at bounding box center [767, 189] width 49 height 22
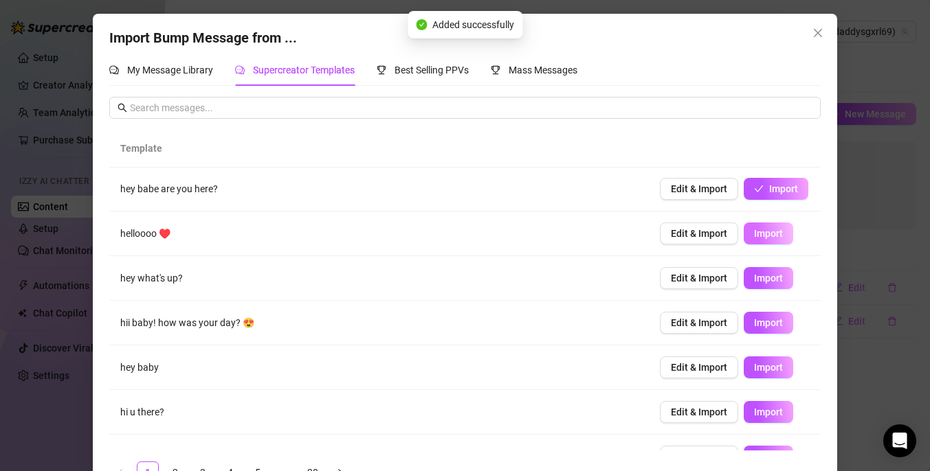
click at [778, 229] on span "Import" at bounding box center [768, 233] width 29 height 11
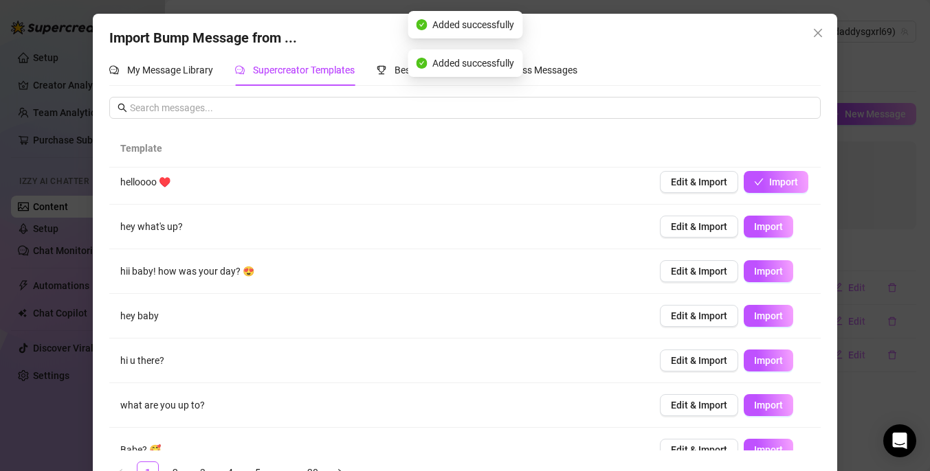
scroll to position [55, 0]
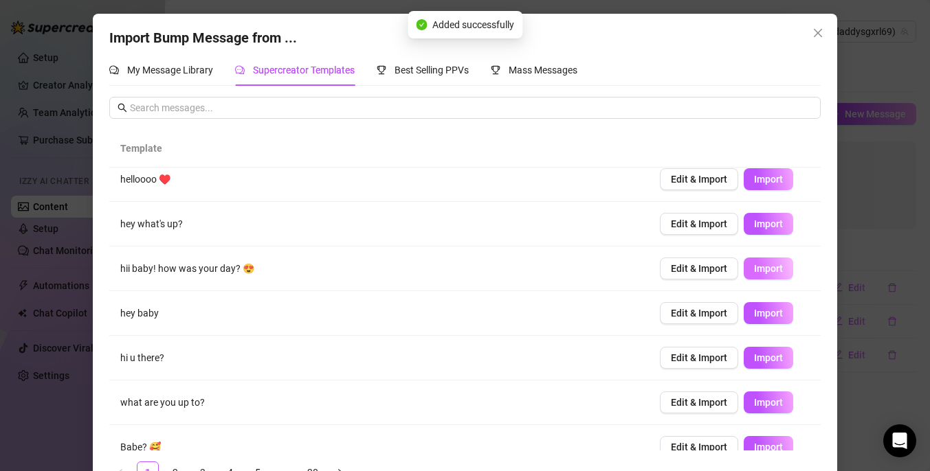
click at [783, 269] on button "Import" at bounding box center [767, 269] width 49 height 22
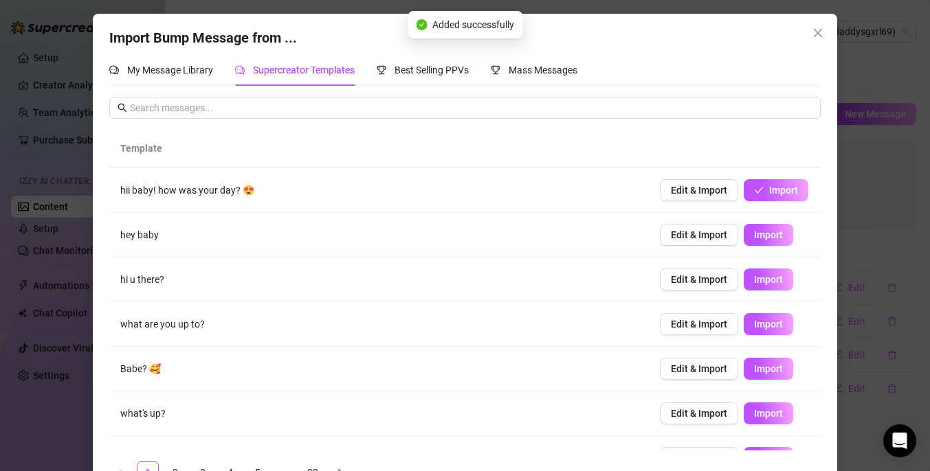
scroll to position [136, 0]
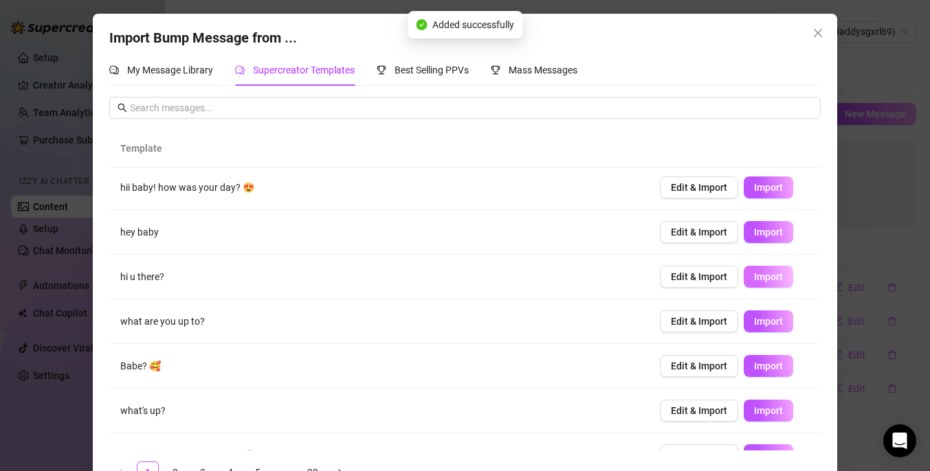
click at [763, 279] on span "Import" at bounding box center [768, 276] width 29 height 11
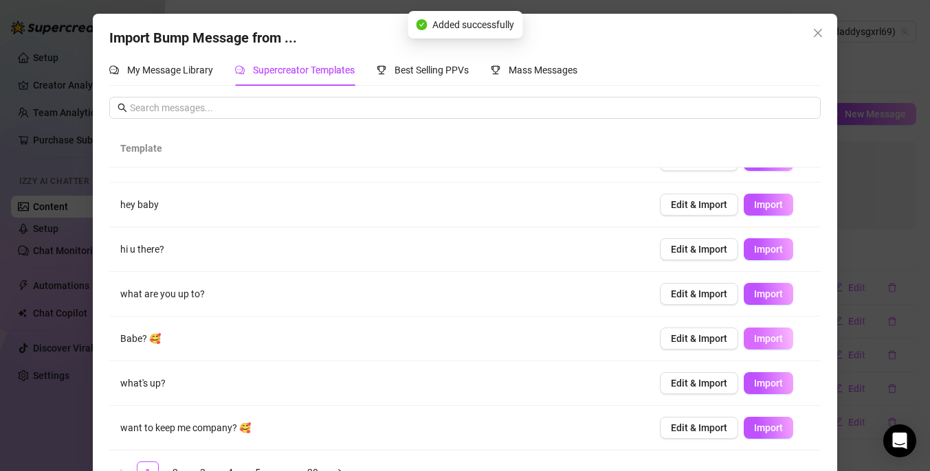
click at [772, 339] on span "Import" at bounding box center [768, 338] width 29 height 11
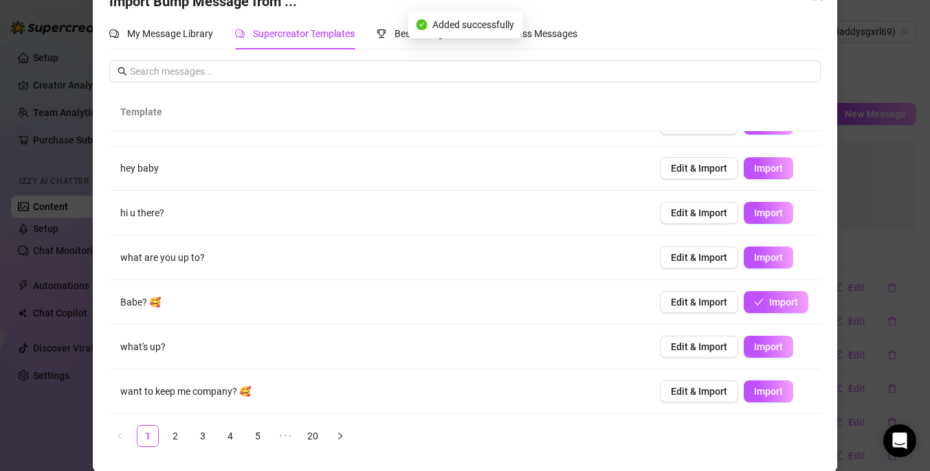
scroll to position [37, 0]
click at [778, 388] on span "Import" at bounding box center [768, 390] width 29 height 11
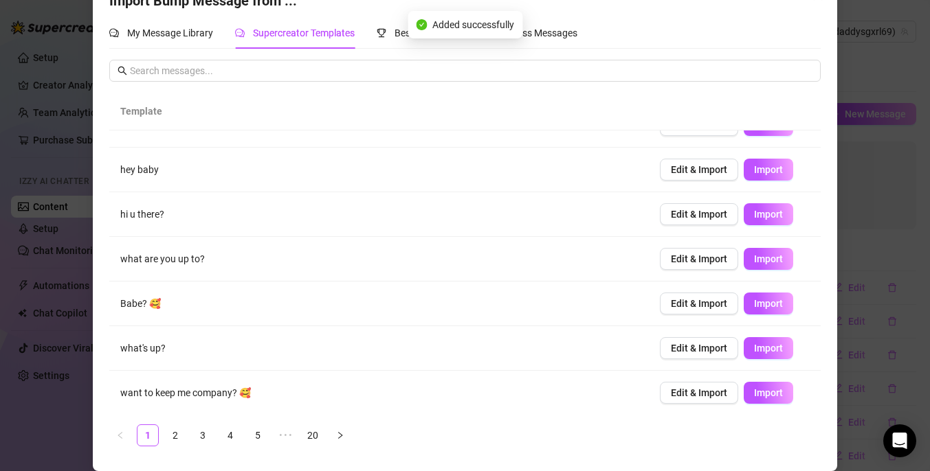
scroll to position [164, 0]
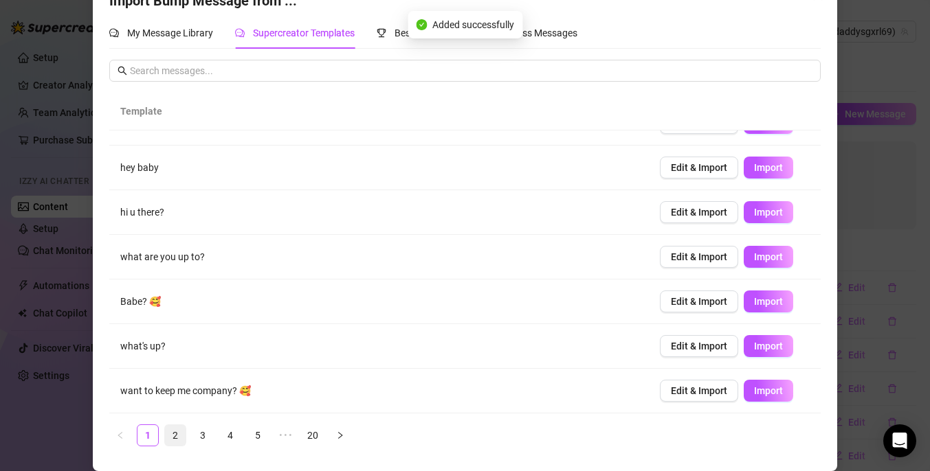
click at [179, 434] on link "2" at bounding box center [175, 435] width 21 height 21
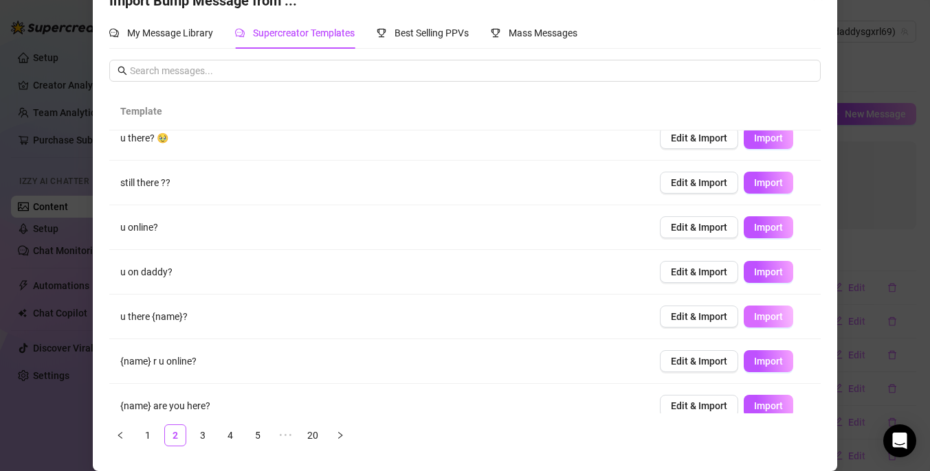
scroll to position [150, 0]
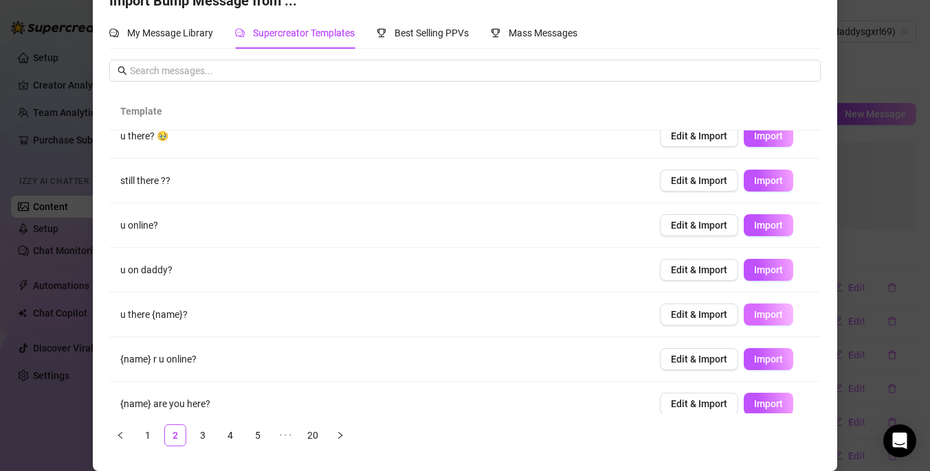
click at [768, 315] on span "Import" at bounding box center [768, 314] width 29 height 11
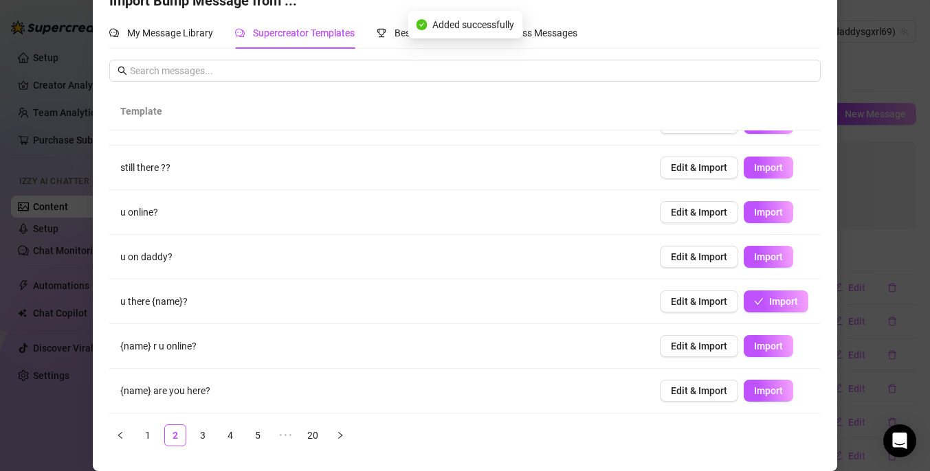
scroll to position [0, 0]
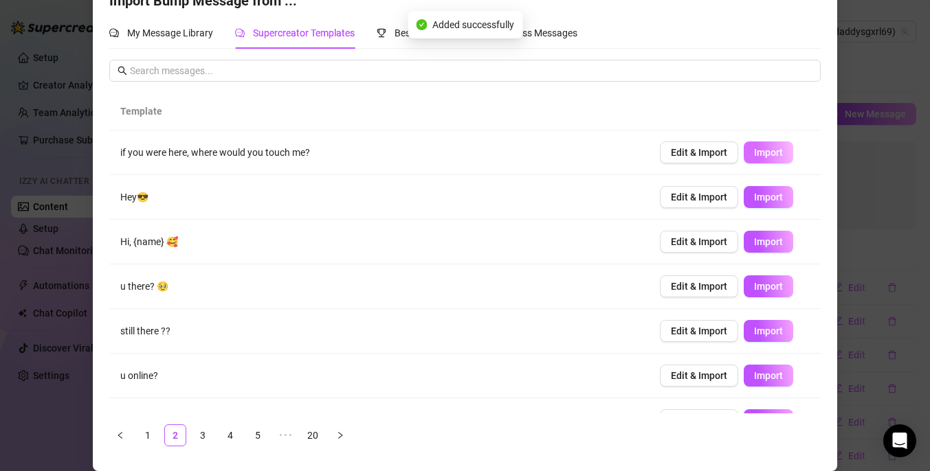
click at [774, 152] on span "Import" at bounding box center [768, 152] width 29 height 11
click at [203, 440] on link "3" at bounding box center [202, 435] width 21 height 21
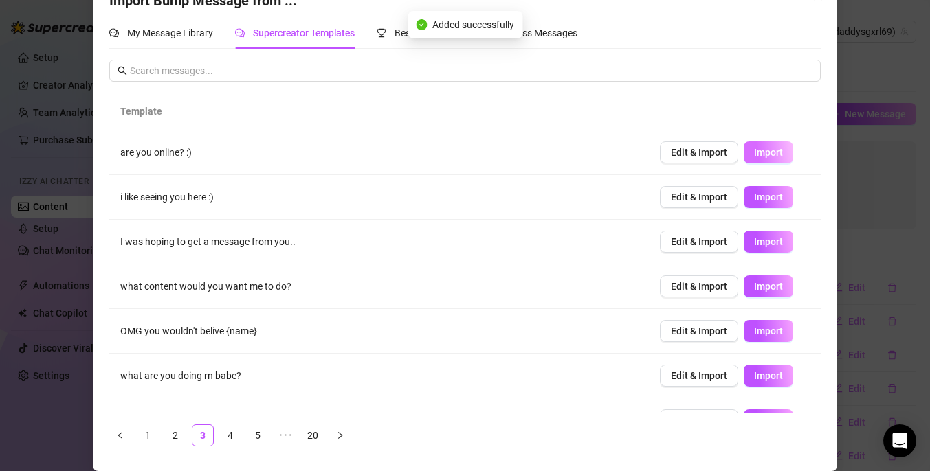
click at [777, 147] on span "Import" at bounding box center [768, 152] width 29 height 11
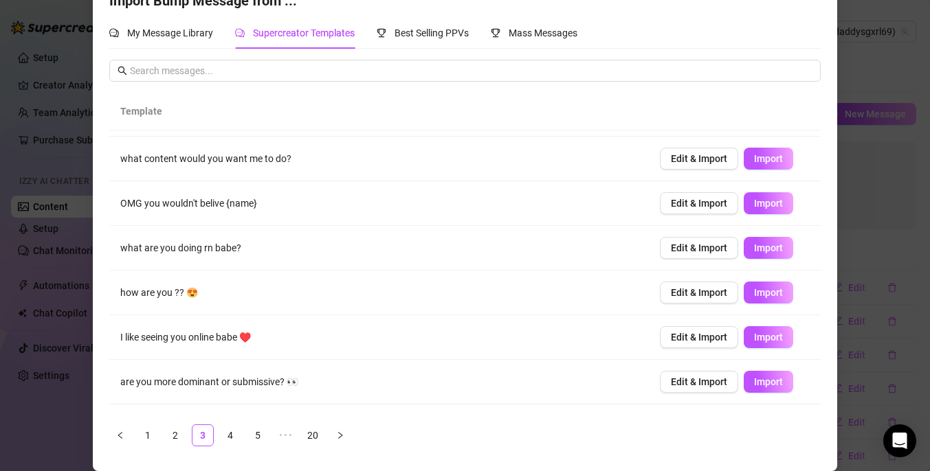
scroll to position [164, 0]
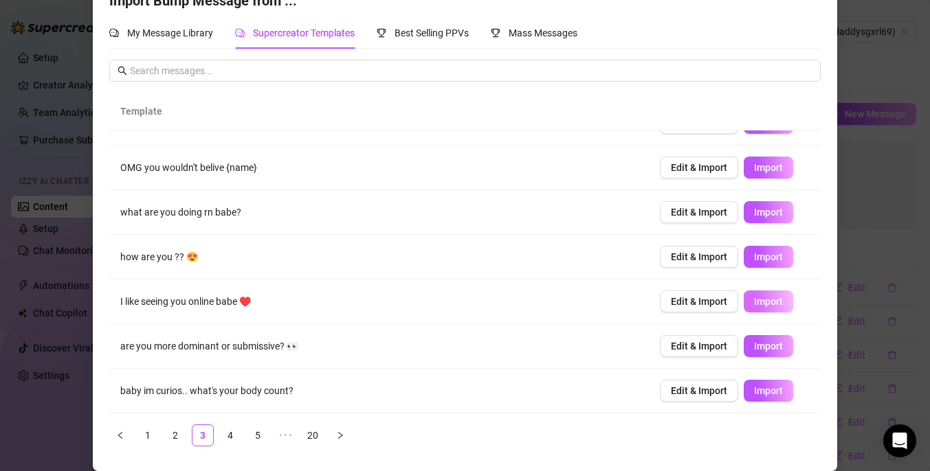
click at [779, 299] on span "Import" at bounding box center [768, 301] width 29 height 11
click at [234, 432] on link "4" at bounding box center [230, 435] width 21 height 21
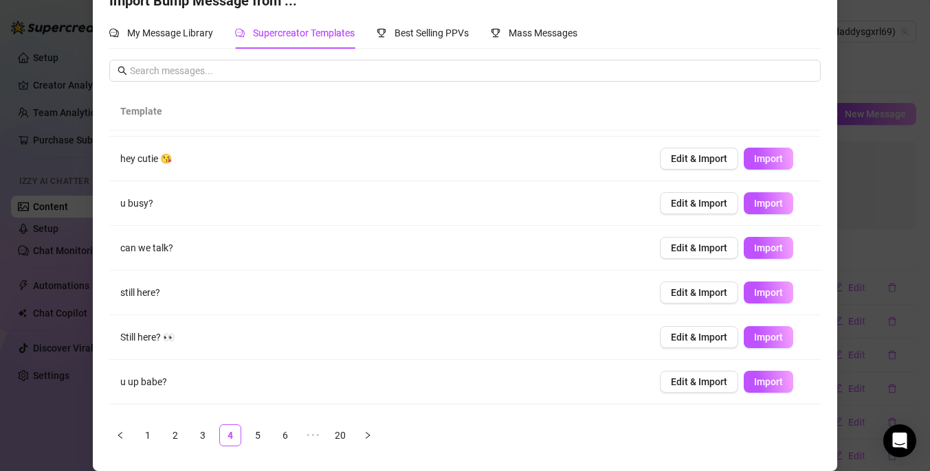
scroll to position [84, 0]
click at [773, 197] on span "Import" at bounding box center [768, 202] width 29 height 11
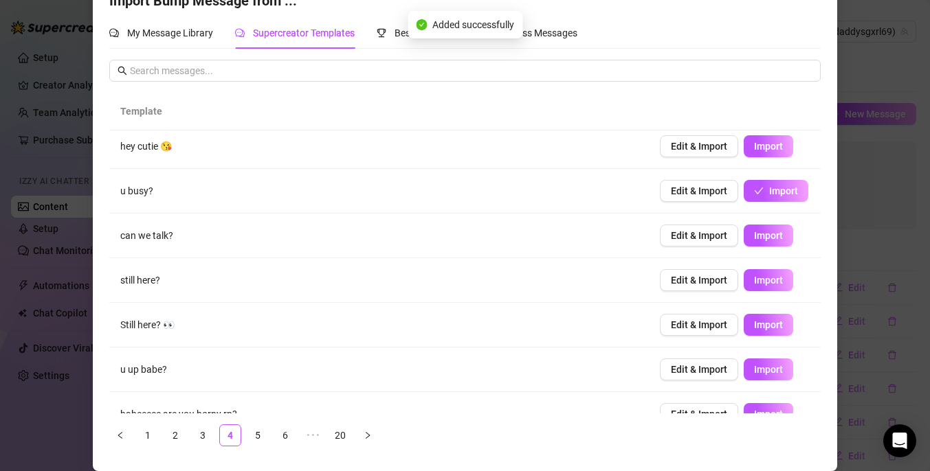
scroll to position [86, 0]
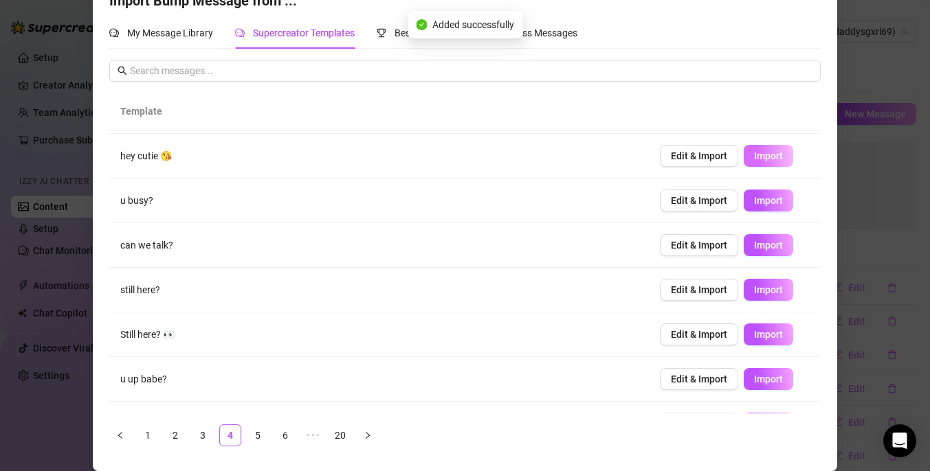
click at [783, 153] on button "Import" at bounding box center [767, 156] width 49 height 22
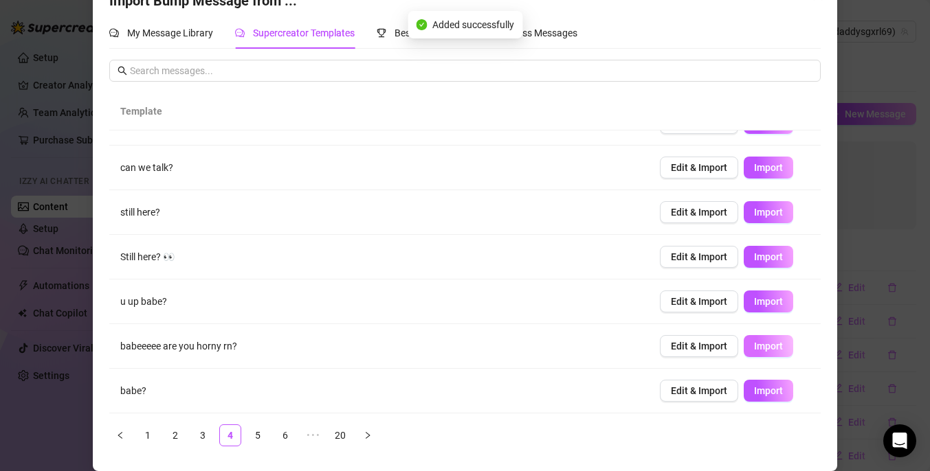
click at [772, 344] on span "Import" at bounding box center [768, 346] width 29 height 11
click at [262, 437] on link "5" at bounding box center [257, 435] width 21 height 21
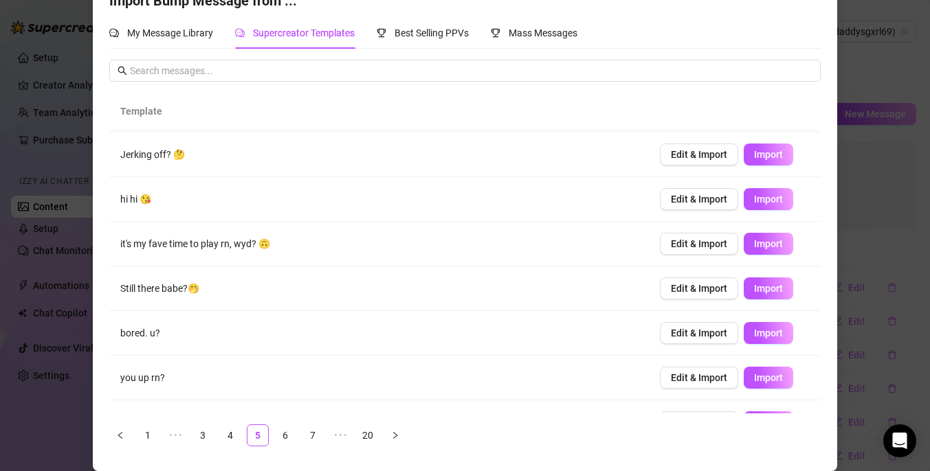
scroll to position [118, 0]
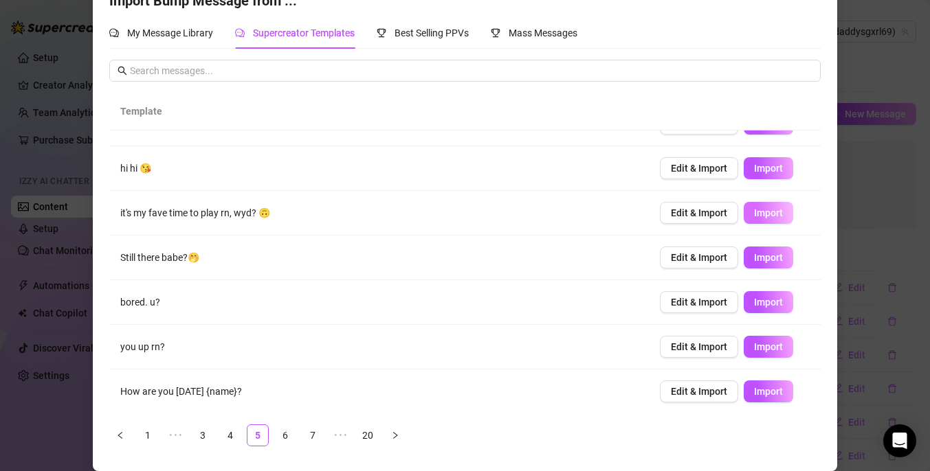
click at [764, 210] on span "Import" at bounding box center [768, 213] width 29 height 11
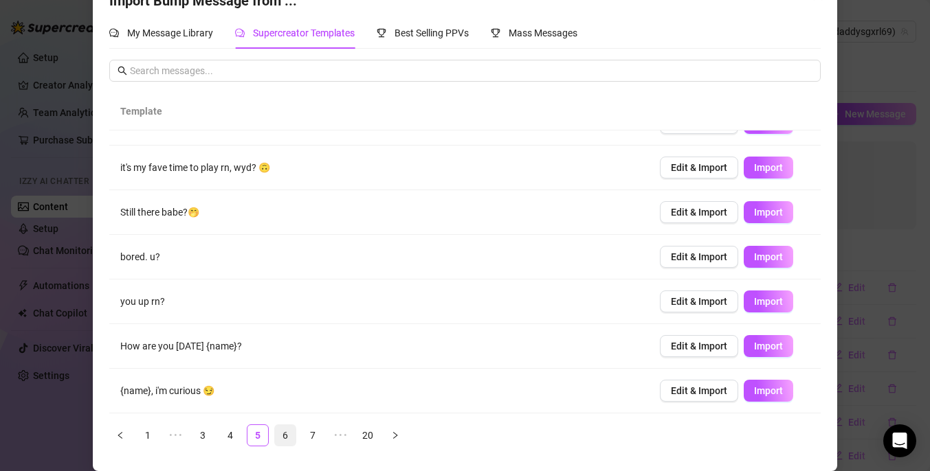
click at [280, 436] on link "6" at bounding box center [285, 435] width 21 height 21
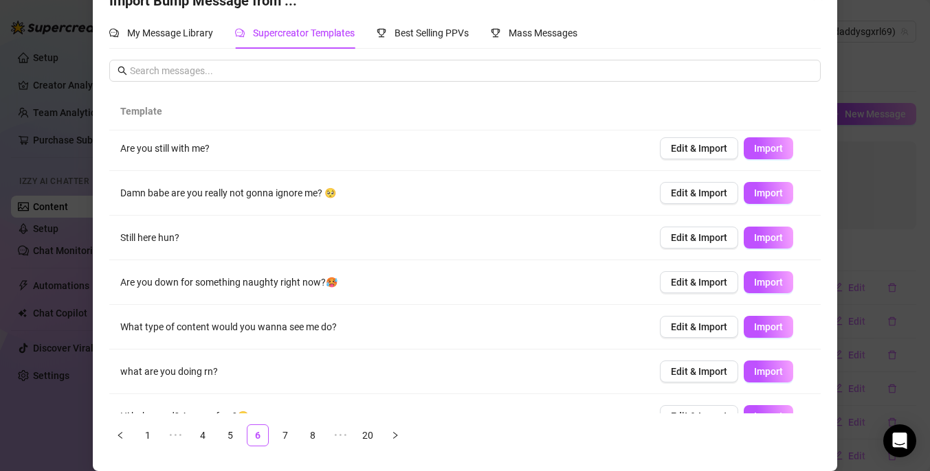
scroll to position [0, 0]
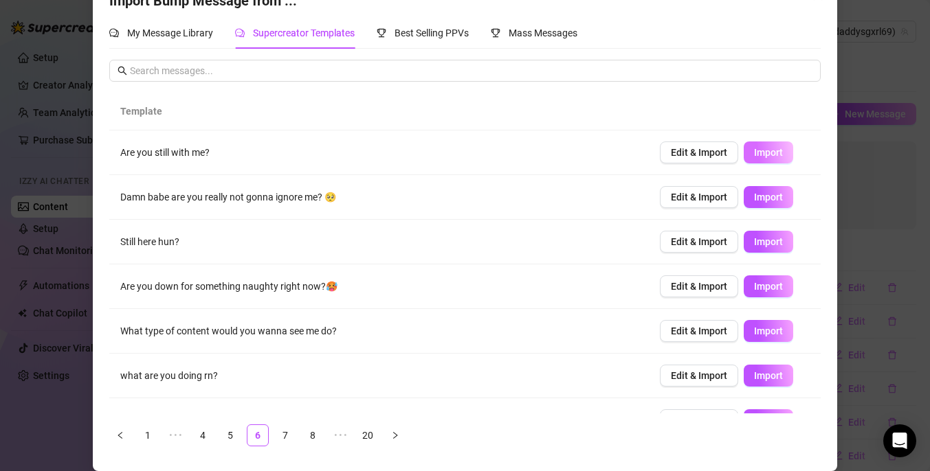
click at [765, 152] on span "Import" at bounding box center [768, 152] width 29 height 11
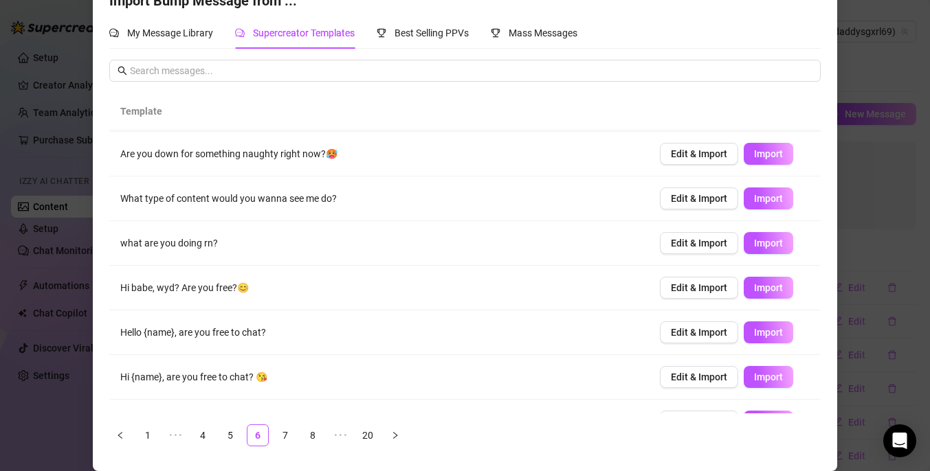
scroll to position [164, 0]
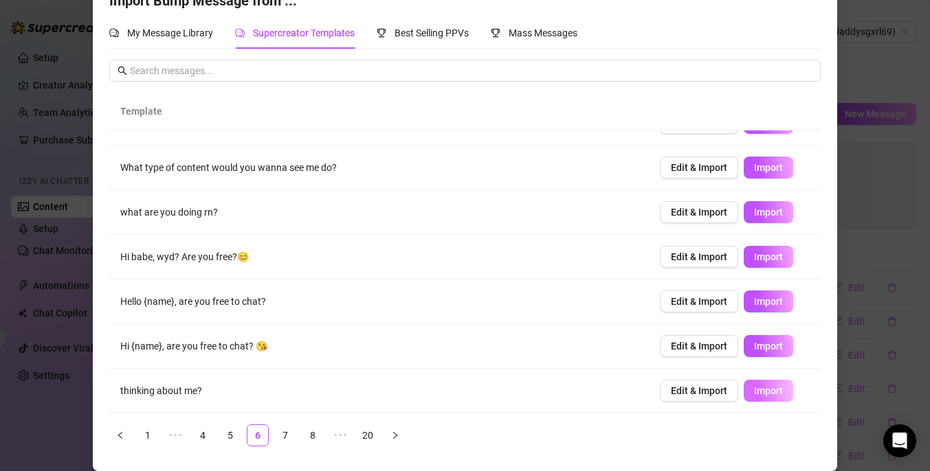
click at [754, 390] on span "Import" at bounding box center [768, 390] width 29 height 11
click at [292, 434] on link "7" at bounding box center [285, 435] width 21 height 21
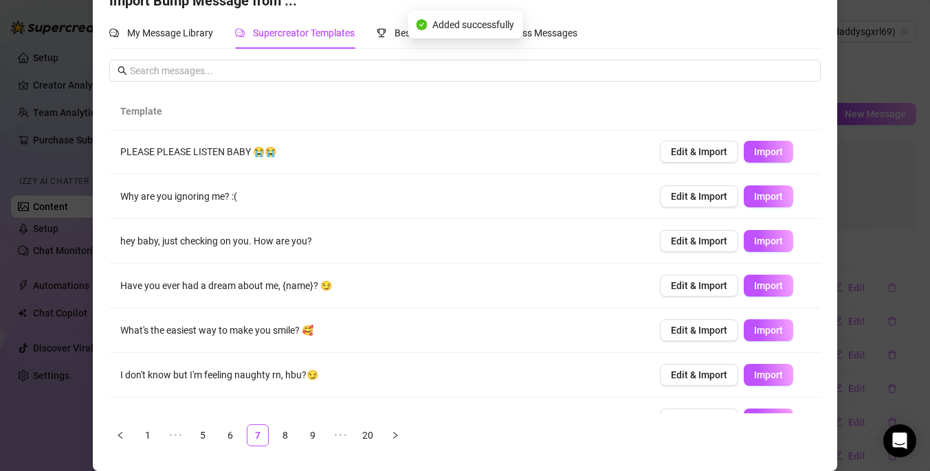
scroll to position [0, 0]
click at [770, 193] on span "Import" at bounding box center [768, 197] width 29 height 11
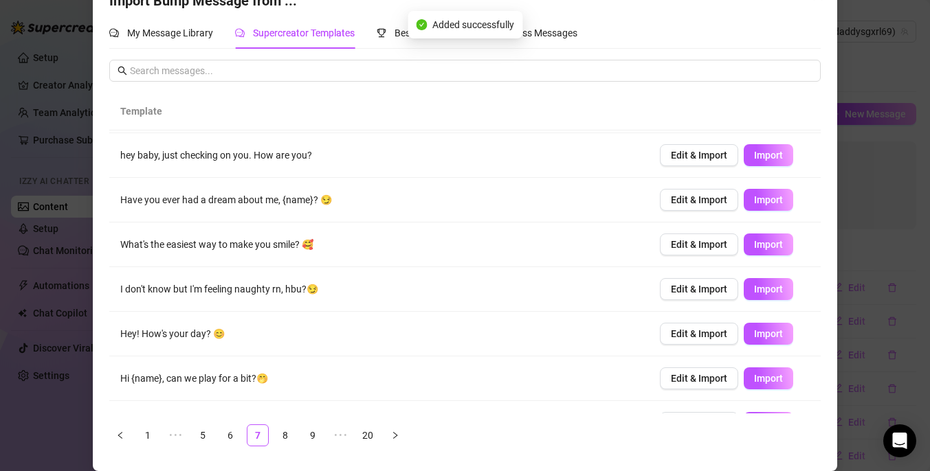
scroll to position [164, 0]
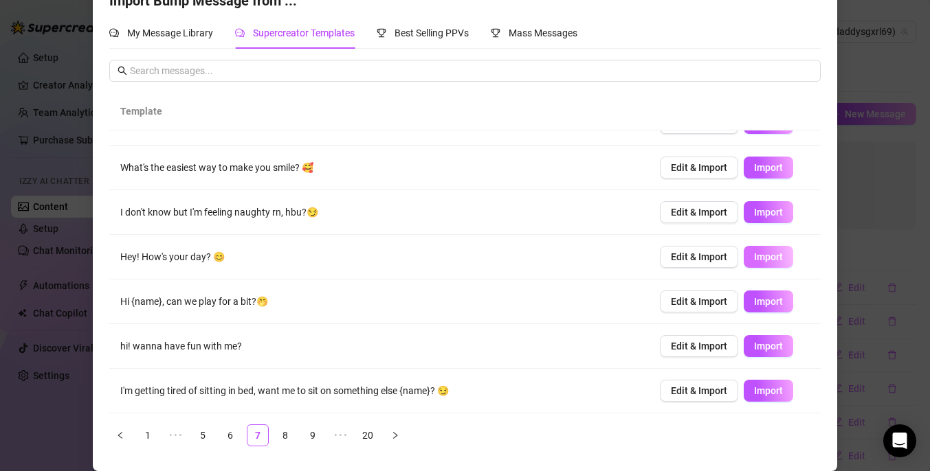
click at [770, 258] on span "Import" at bounding box center [768, 256] width 29 height 11
click at [760, 348] on span "Import" at bounding box center [768, 346] width 29 height 11
click at [290, 436] on link "8" at bounding box center [285, 435] width 21 height 21
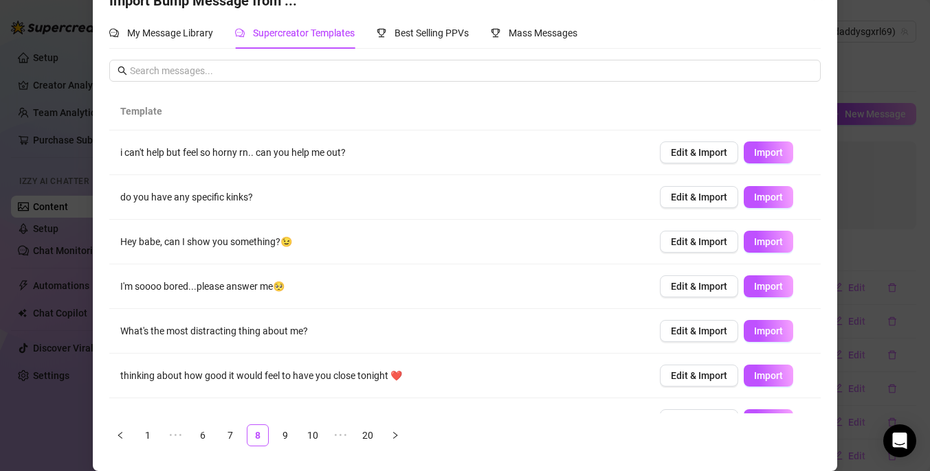
scroll to position [0, 0]
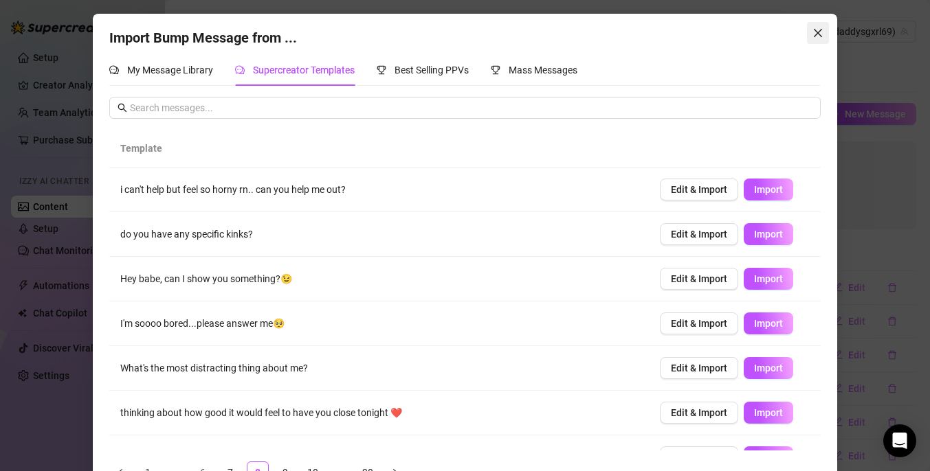
click at [818, 31] on icon "close" at bounding box center [817, 32] width 11 height 11
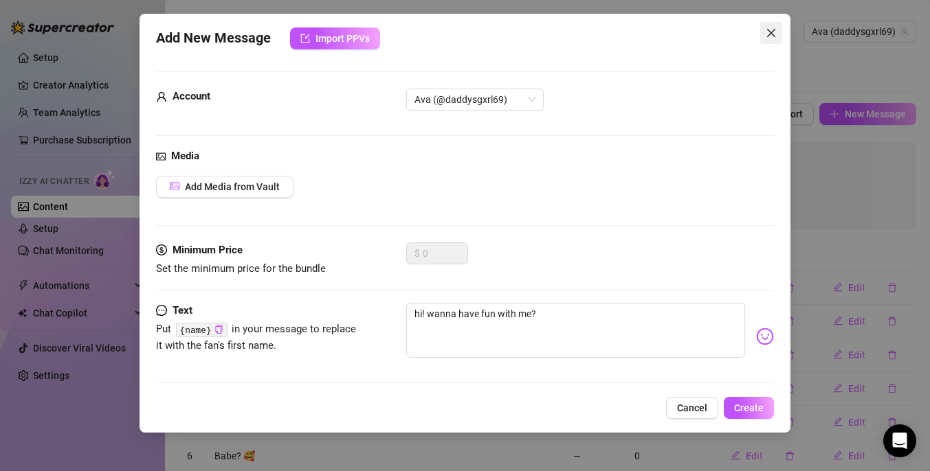
click at [773, 27] on icon "close" at bounding box center [770, 32] width 11 height 11
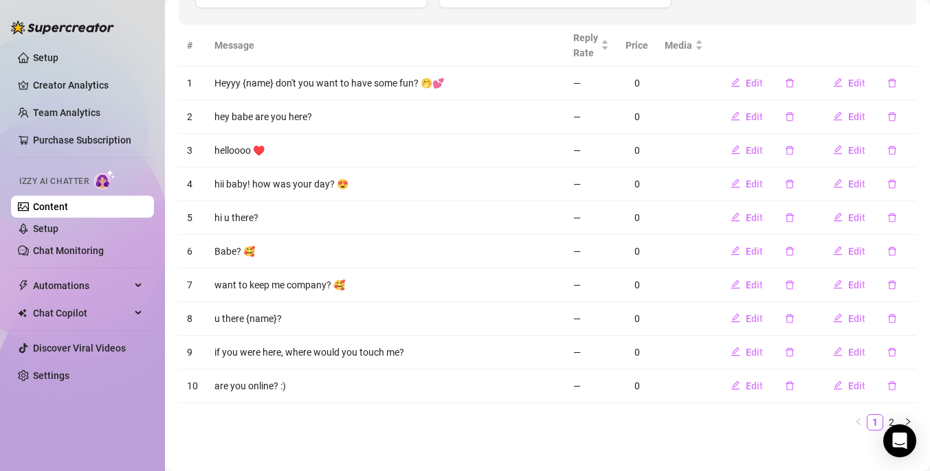
scroll to position [209, 0]
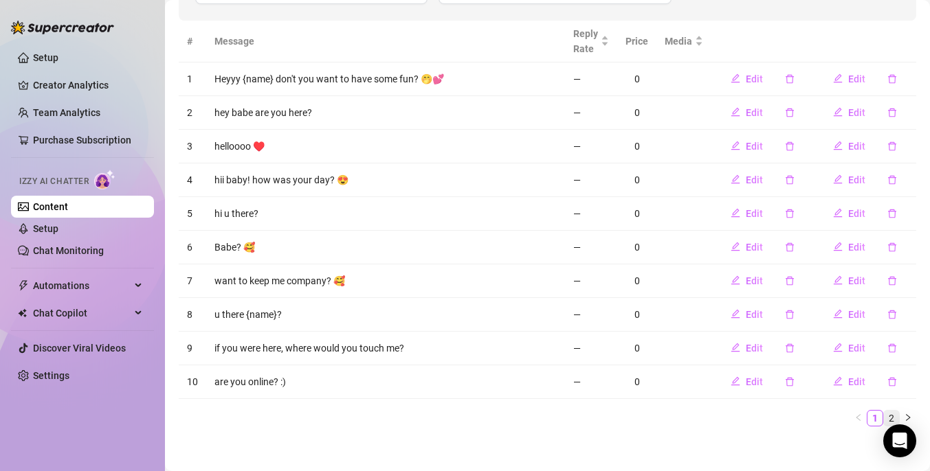
click at [888, 417] on link "2" at bounding box center [891, 418] width 15 height 15
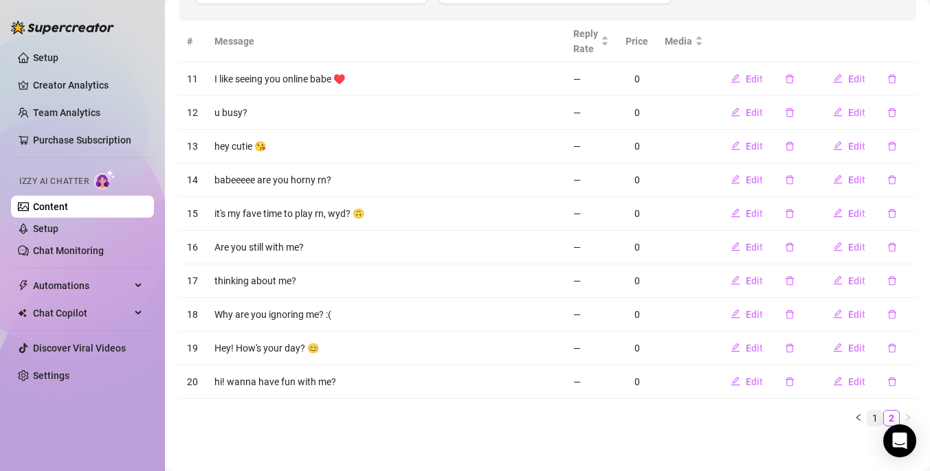
click at [873, 421] on link "1" at bounding box center [874, 418] width 15 height 15
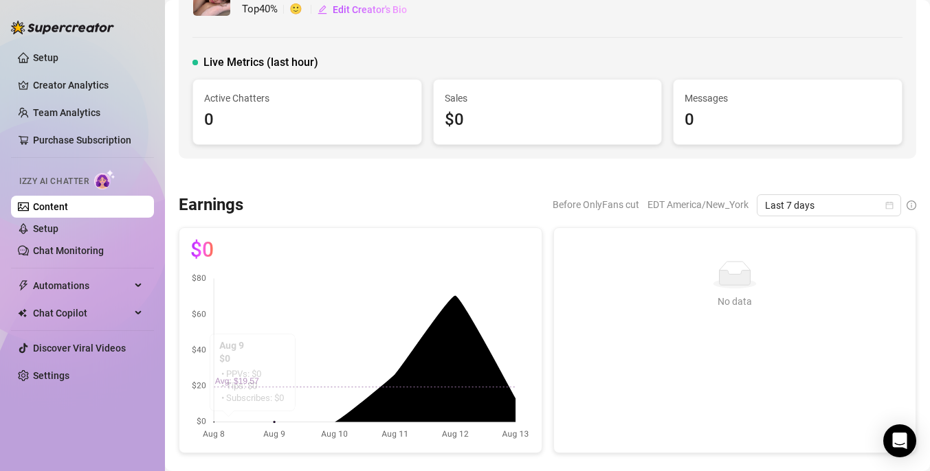
scroll to position [41, 0]
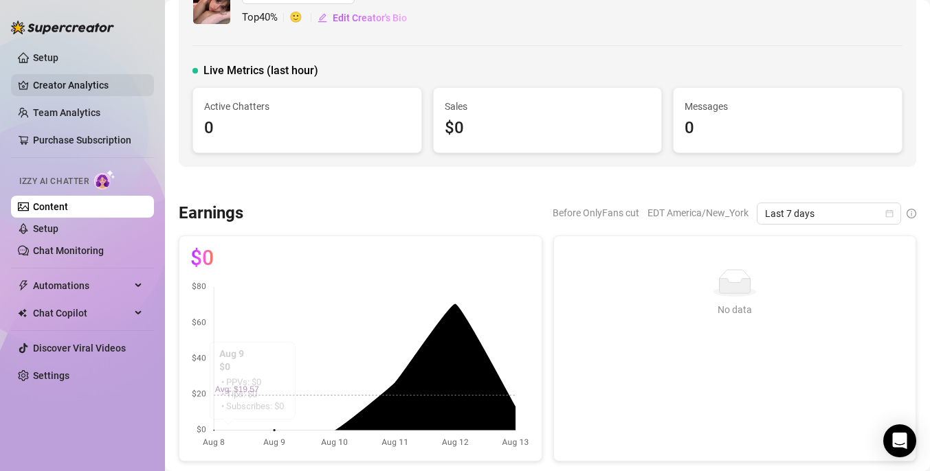
click at [91, 89] on link "Creator Analytics" at bounding box center [88, 85] width 110 height 22
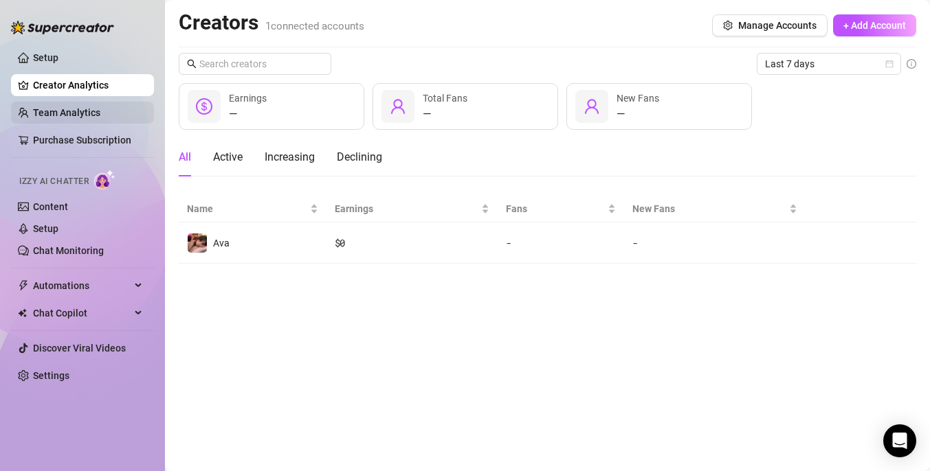
click at [88, 113] on link "Team Analytics" at bounding box center [66, 112] width 67 height 11
